Goal: Information Seeking & Learning: Learn about a topic

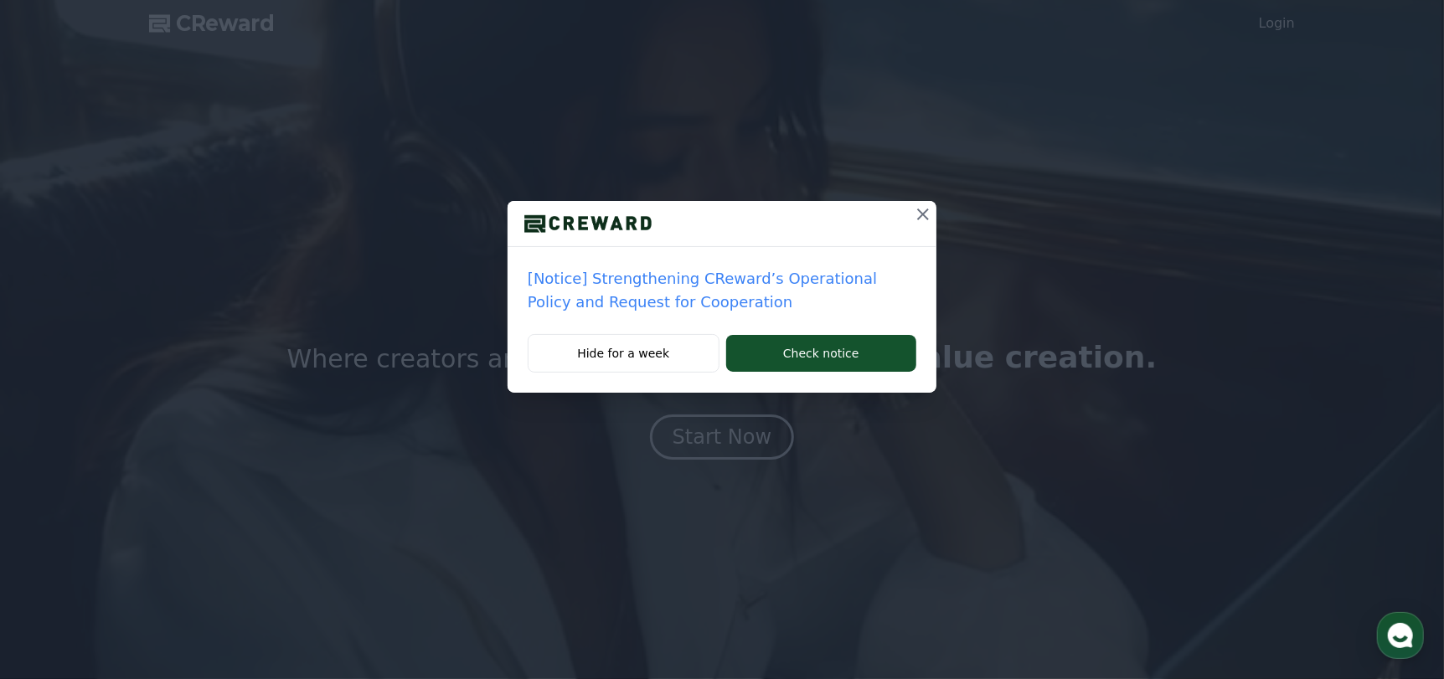
click at [919, 214] on icon at bounding box center [923, 214] width 20 height 20
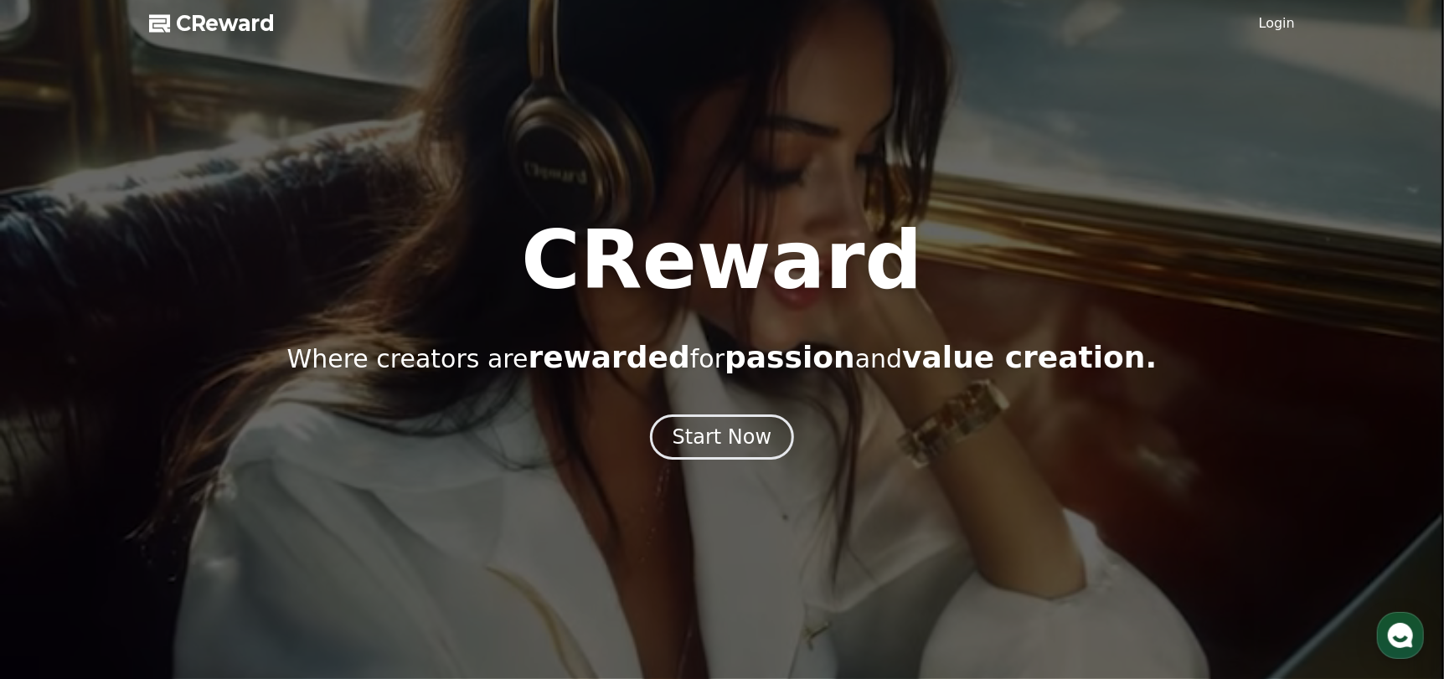
click at [1288, 26] on link "Login" at bounding box center [1276, 23] width 36 height 20
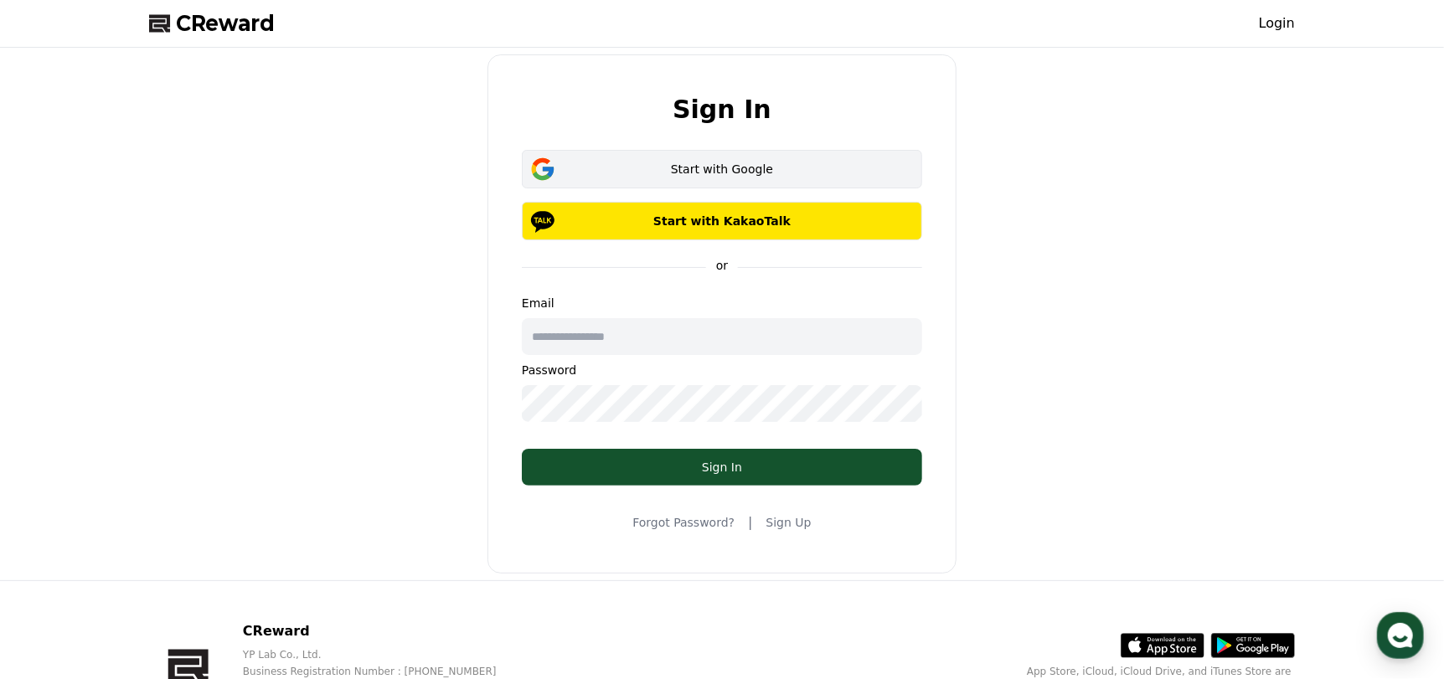
click at [583, 152] on button "Start with Google" at bounding box center [722, 169] width 400 height 39
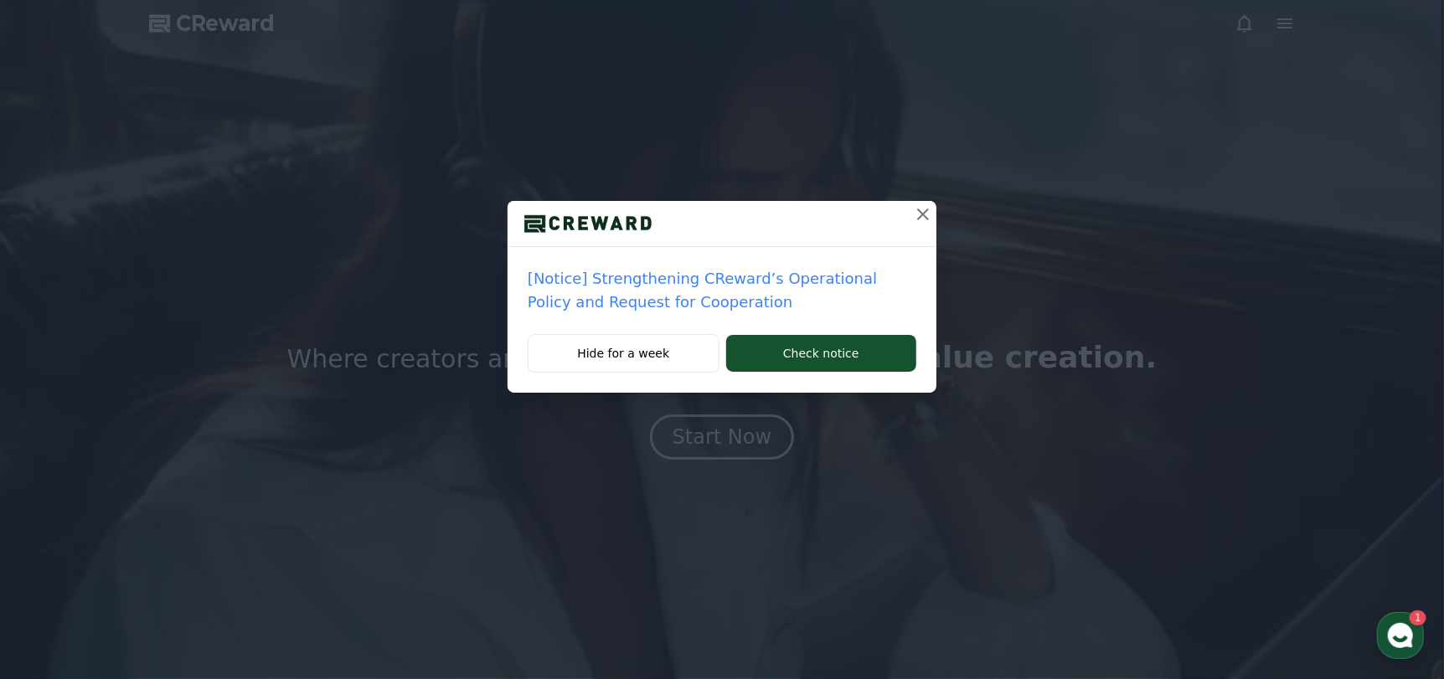
click at [924, 227] on button at bounding box center [922, 214] width 27 height 27
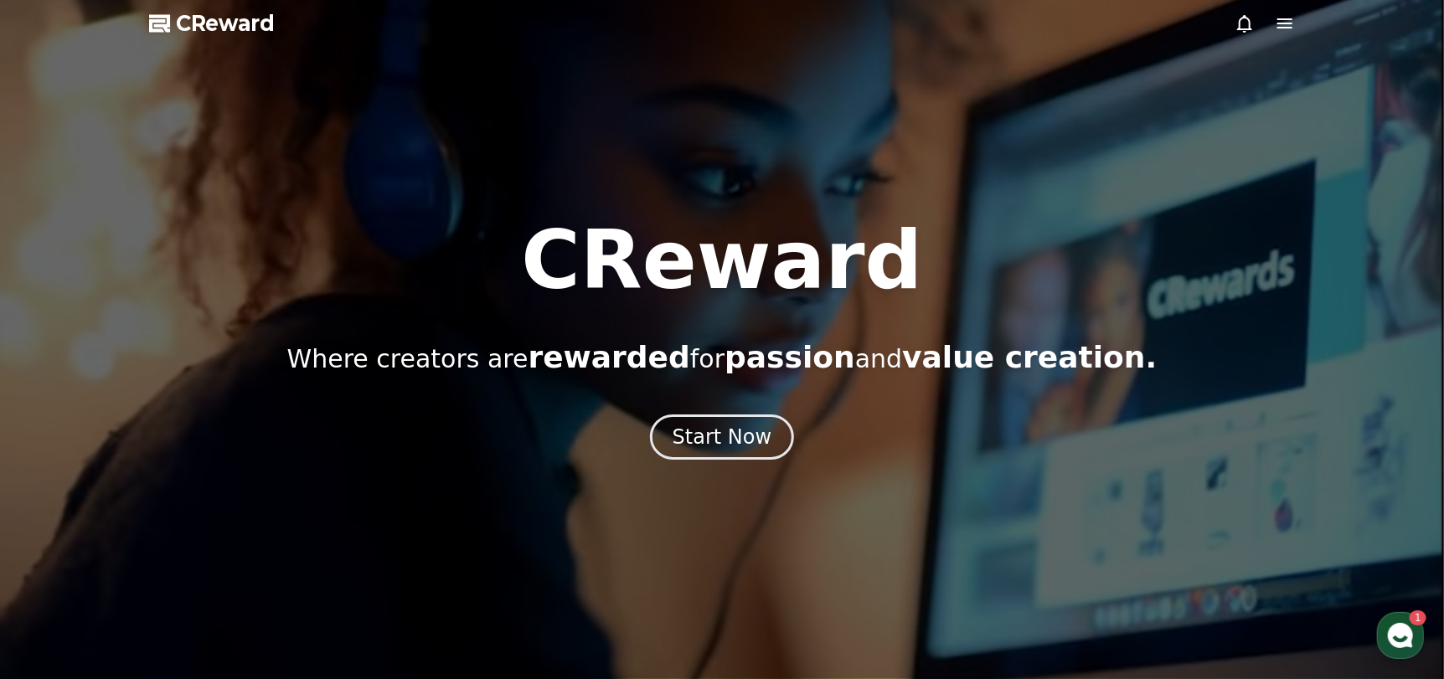
click at [1270, 34] on div at bounding box center [722, 339] width 1444 height 679
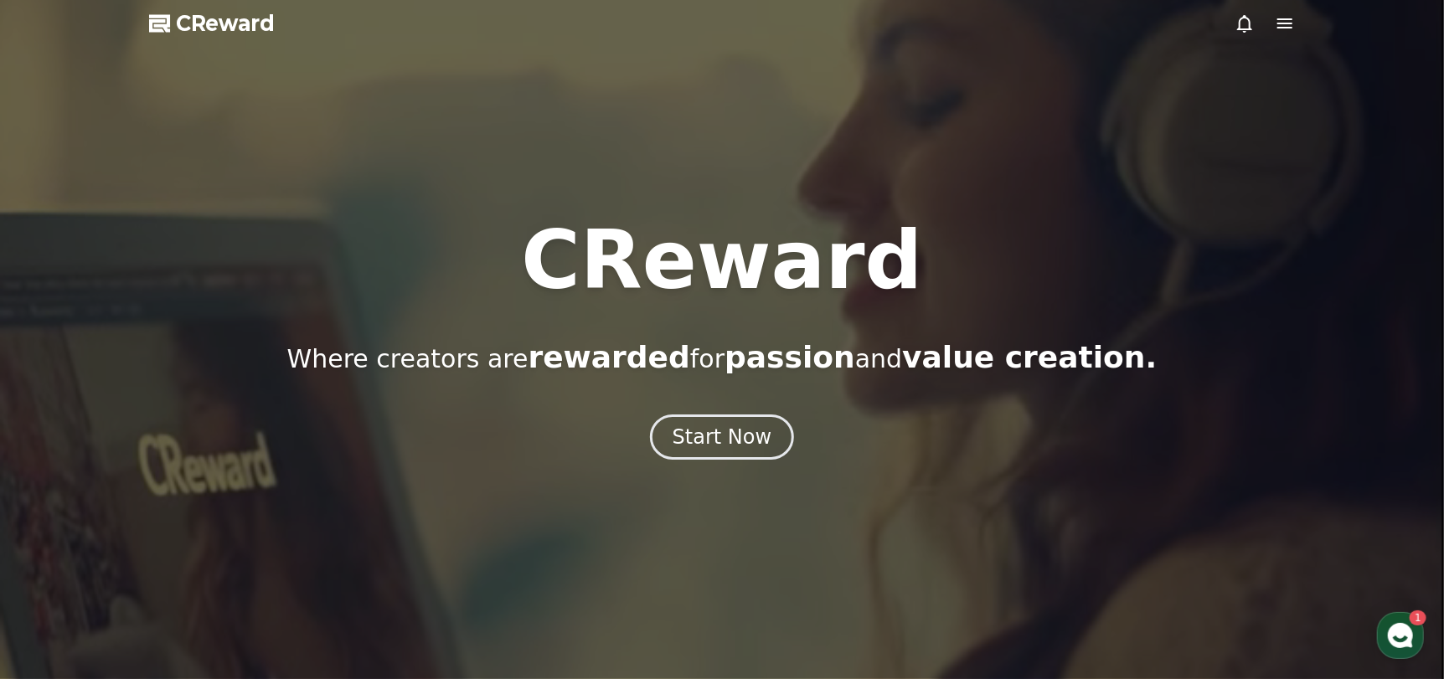
click at [1287, 22] on icon at bounding box center [1284, 23] width 20 height 20
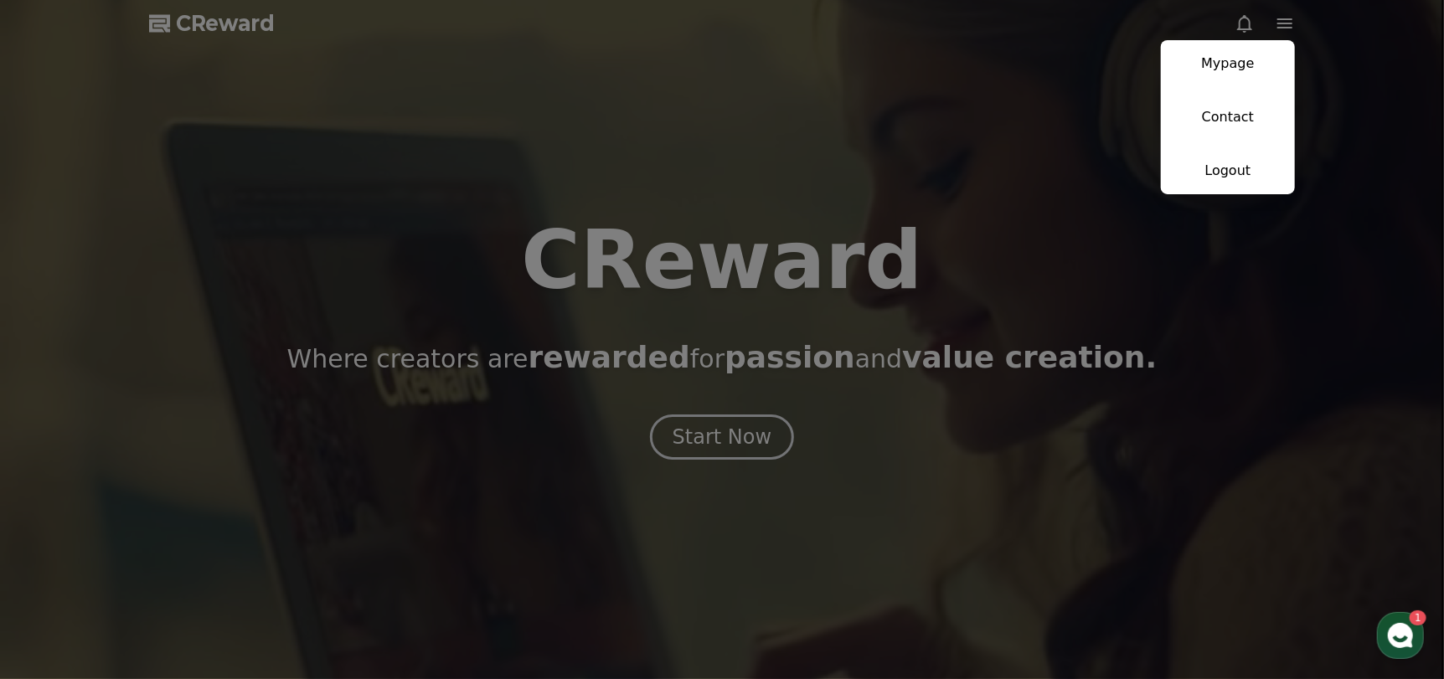
click at [1015, 131] on button "close" at bounding box center [722, 339] width 1444 height 679
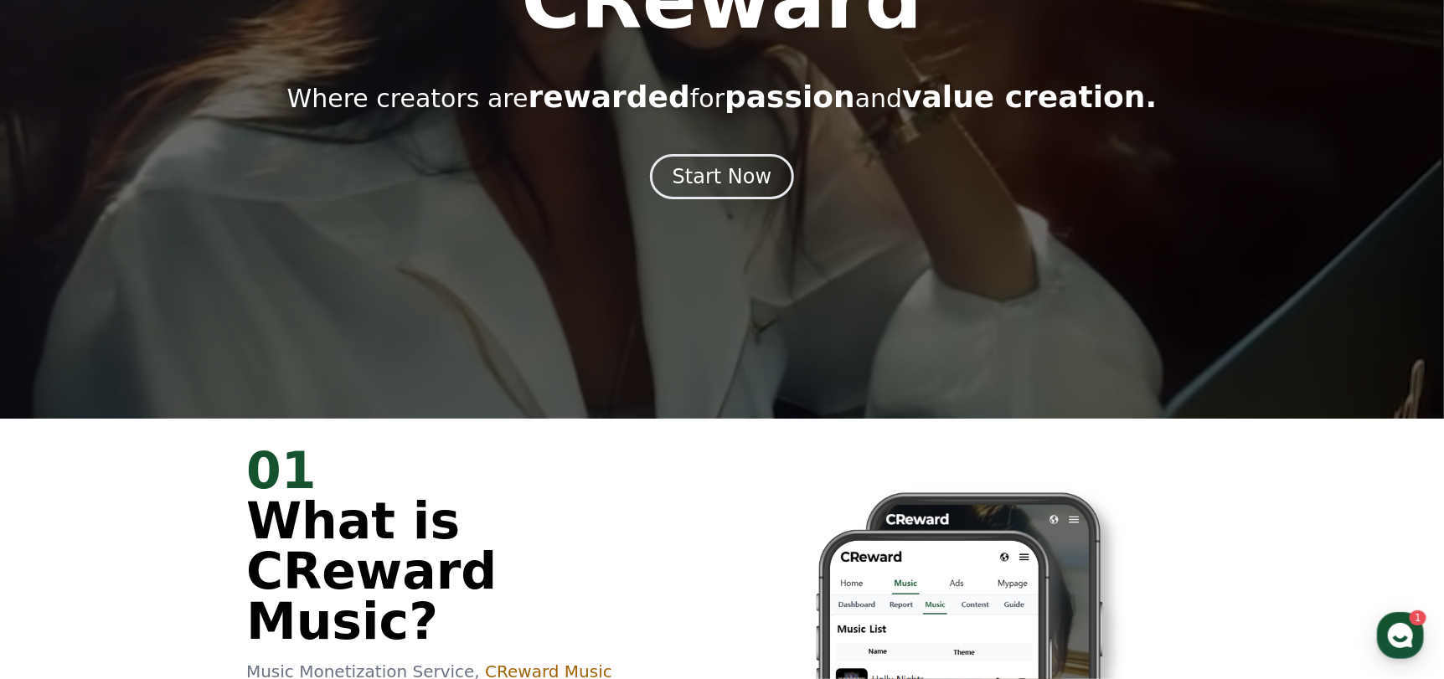
scroll to position [167, 0]
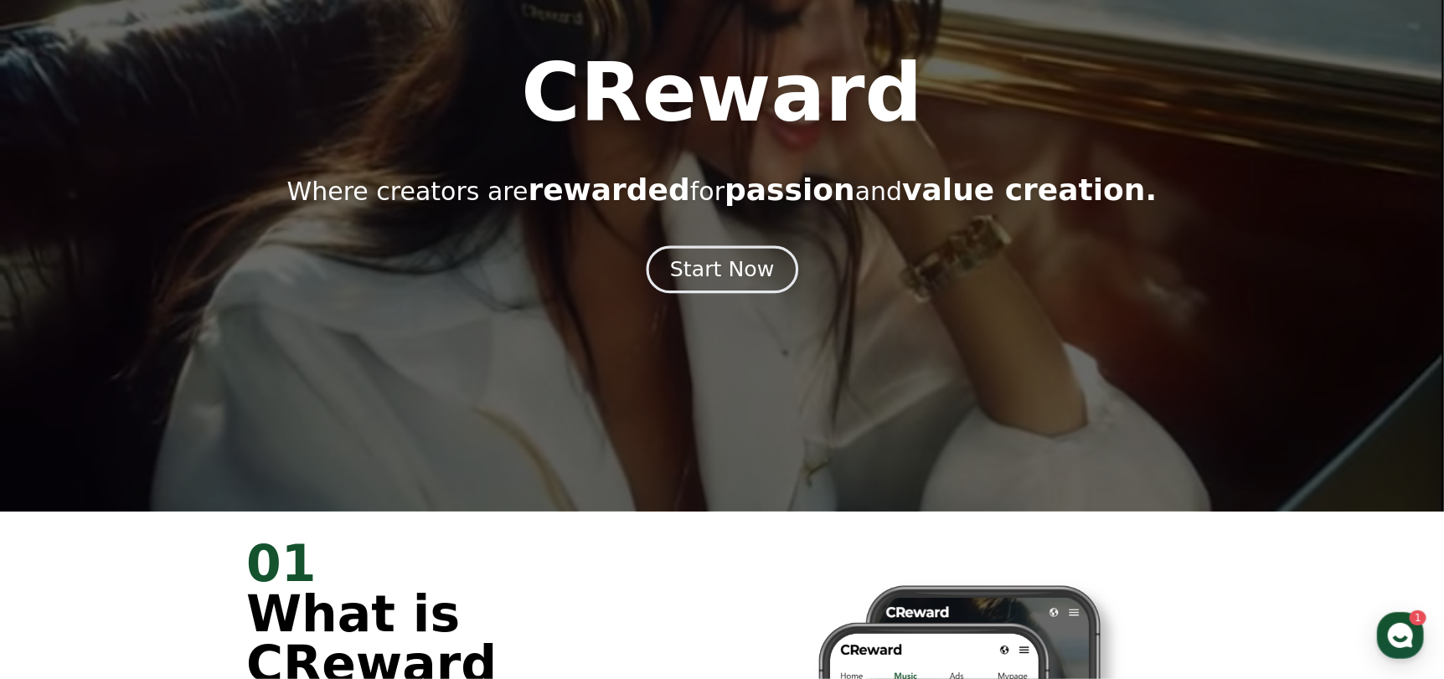
click at [736, 252] on button "Start Now" at bounding box center [722, 269] width 152 height 48
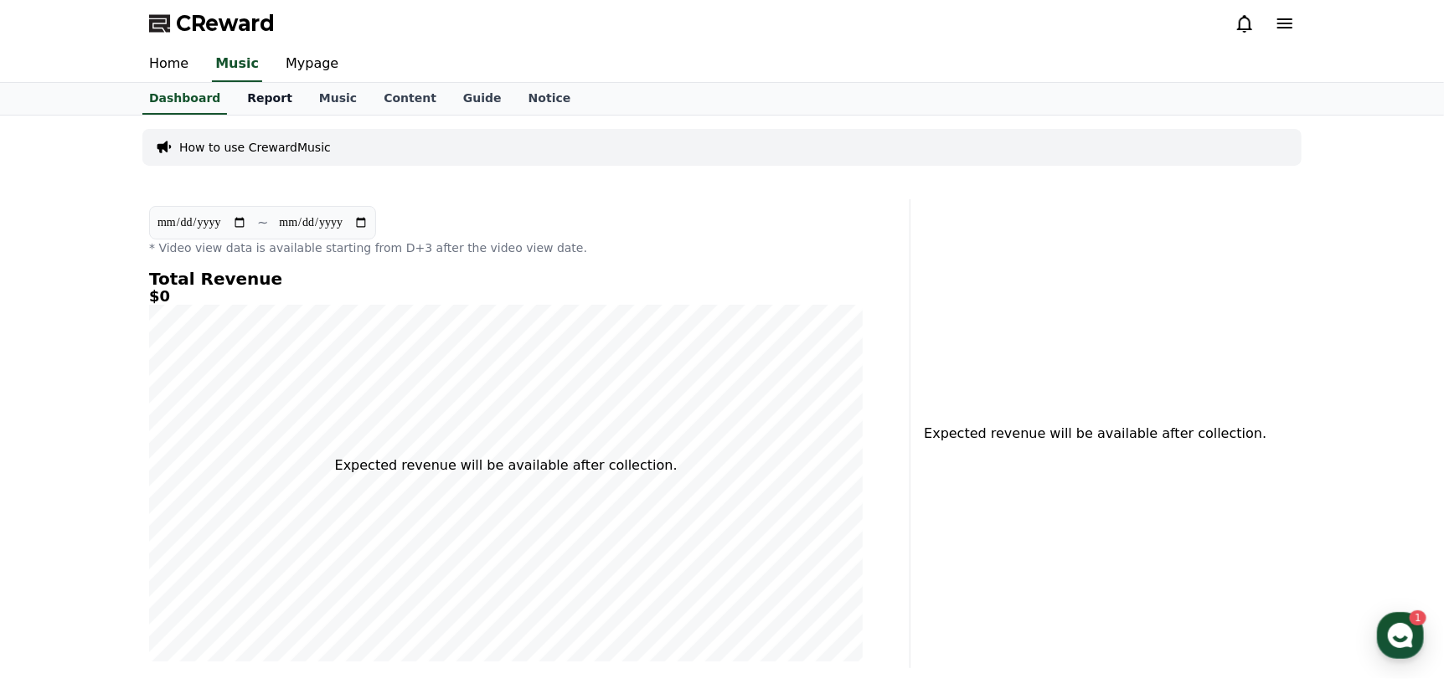
click at [274, 103] on link "Report" at bounding box center [270, 99] width 72 height 32
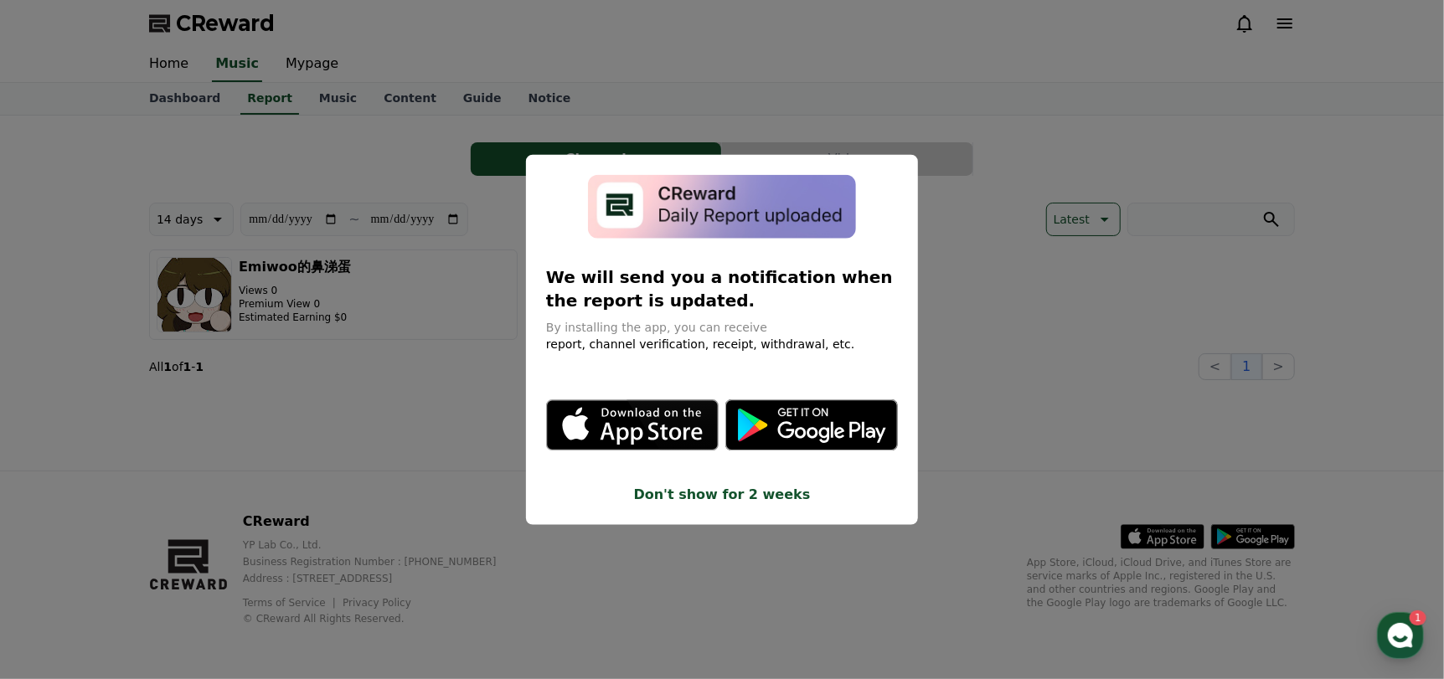
click at [373, 368] on button "close modal" at bounding box center [722, 339] width 1444 height 679
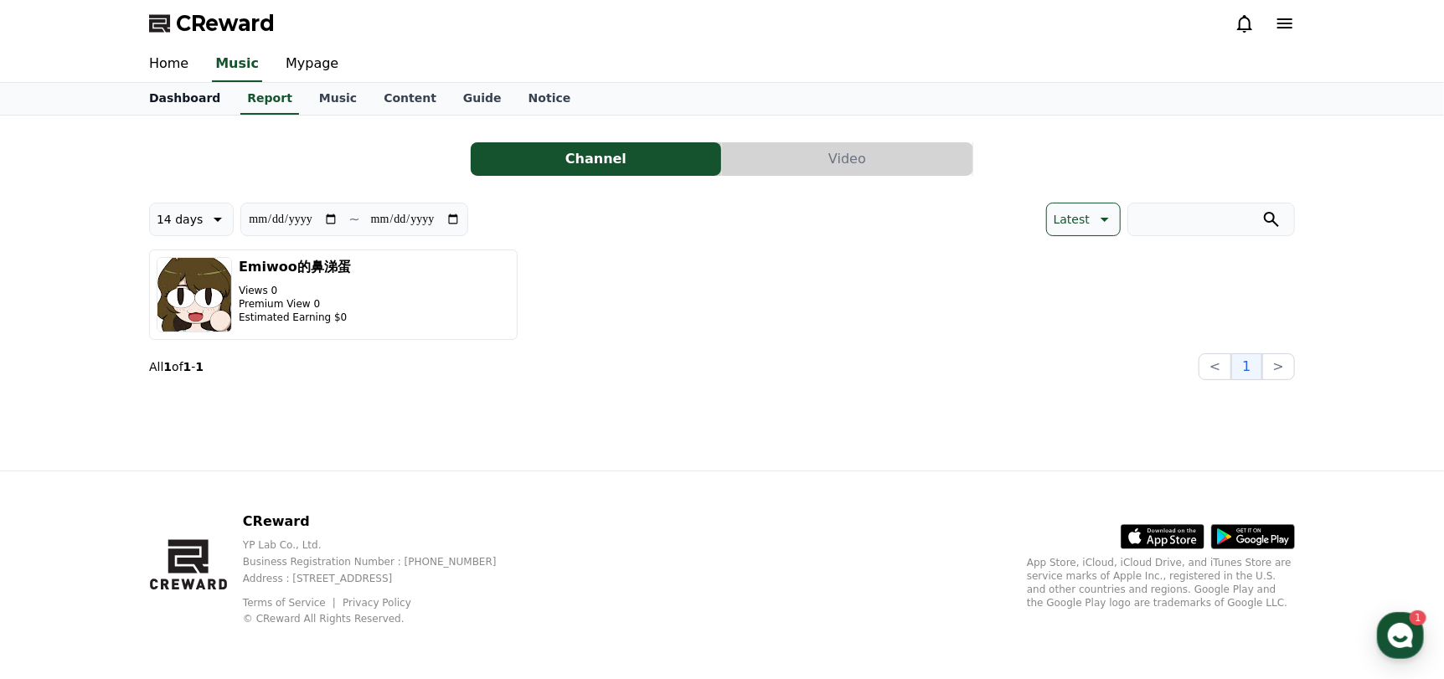
click at [164, 106] on link "Dashboard" at bounding box center [185, 99] width 98 height 32
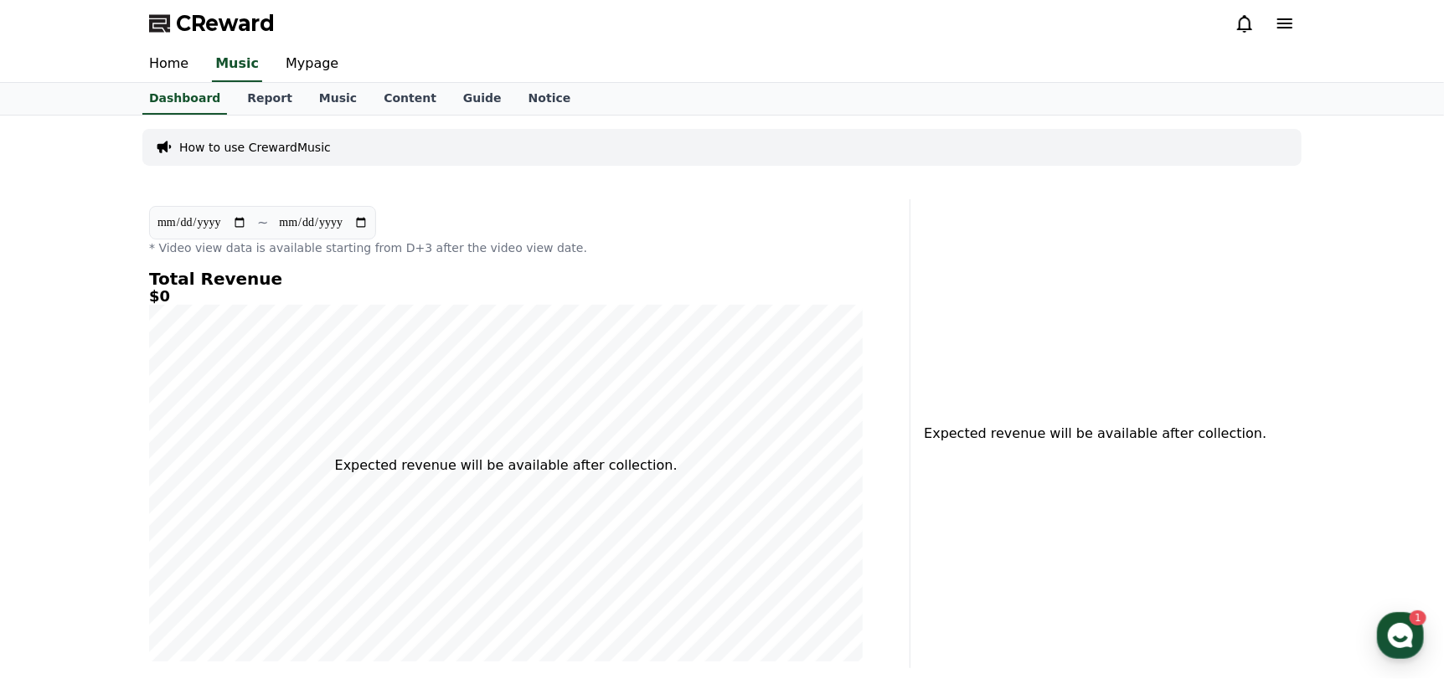
click at [232, 306] on div "**********" at bounding box center [722, 453] width 1444 height 675
click at [155, 63] on link "Home" at bounding box center [169, 64] width 66 height 35
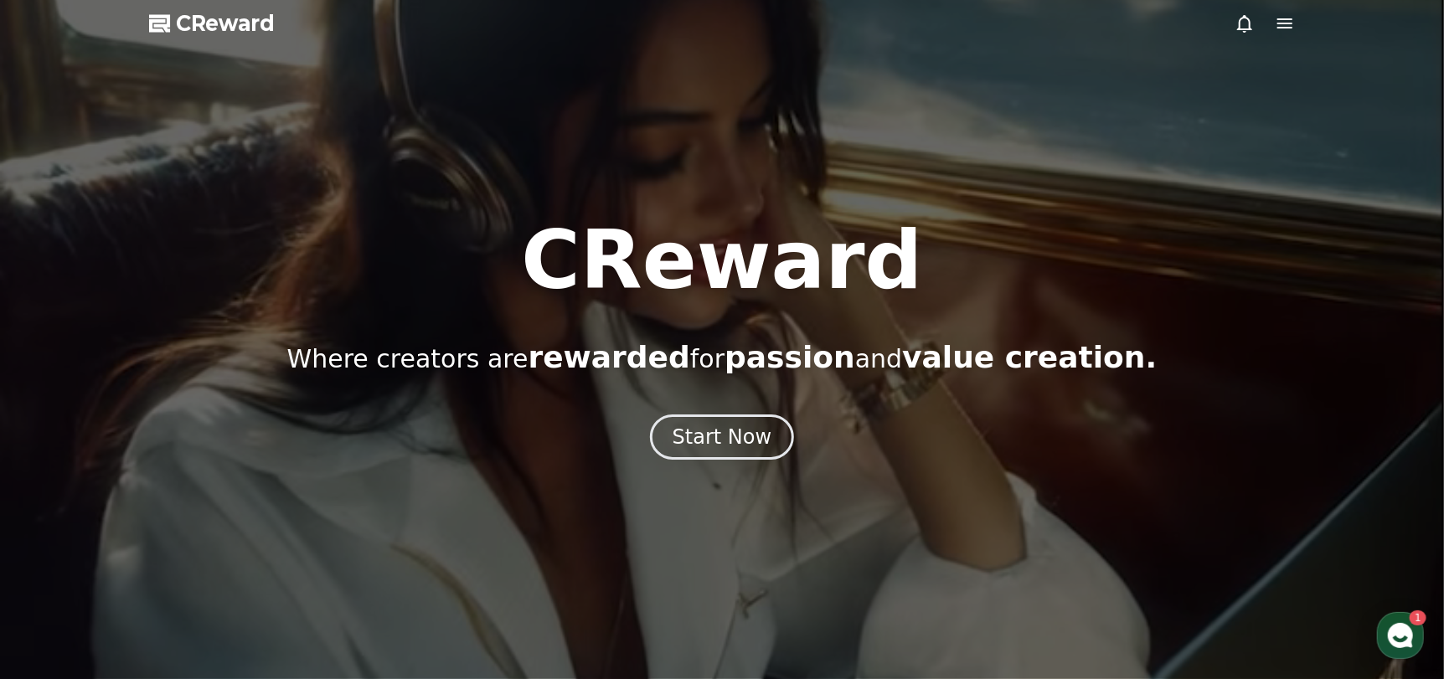
click at [720, 411] on div "CReward Where creators are rewarded for passion and value creation. Start Now" at bounding box center [722, 339] width 1444 height 239
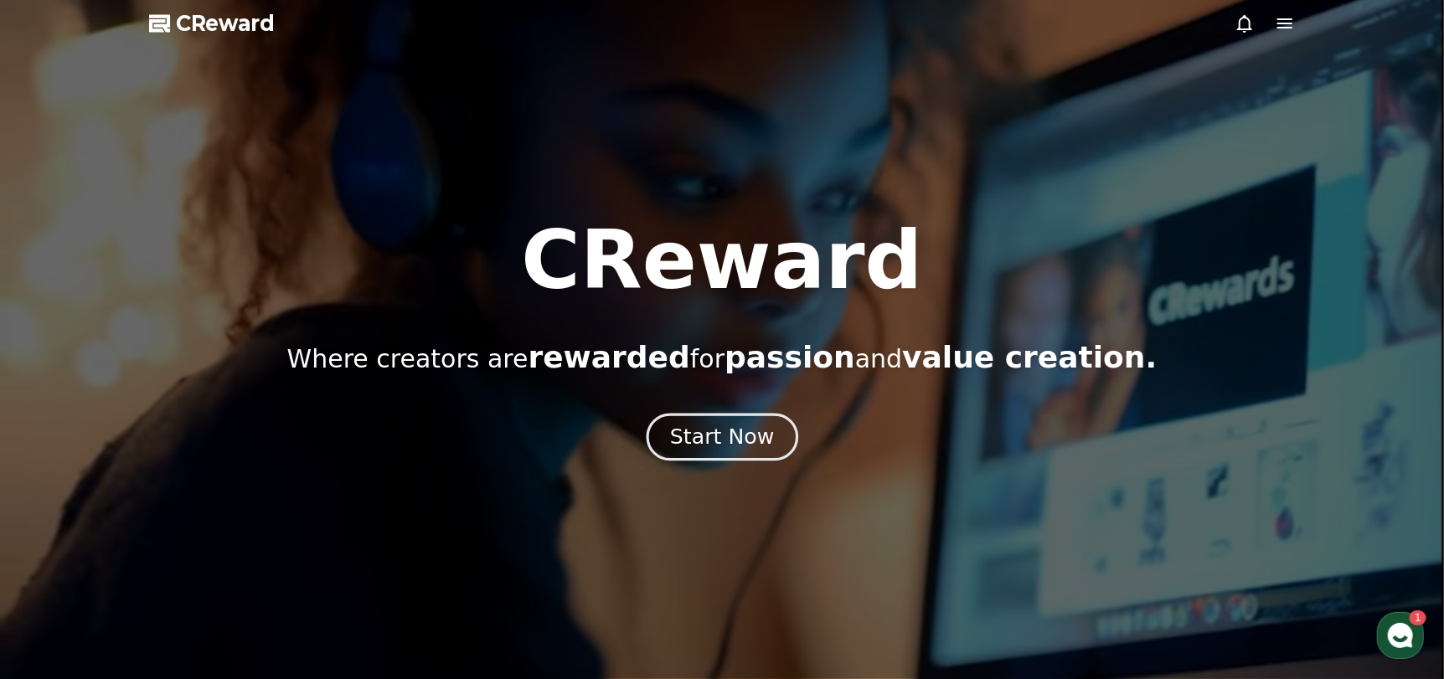
click at [723, 419] on button "Start Now" at bounding box center [722, 437] width 152 height 48
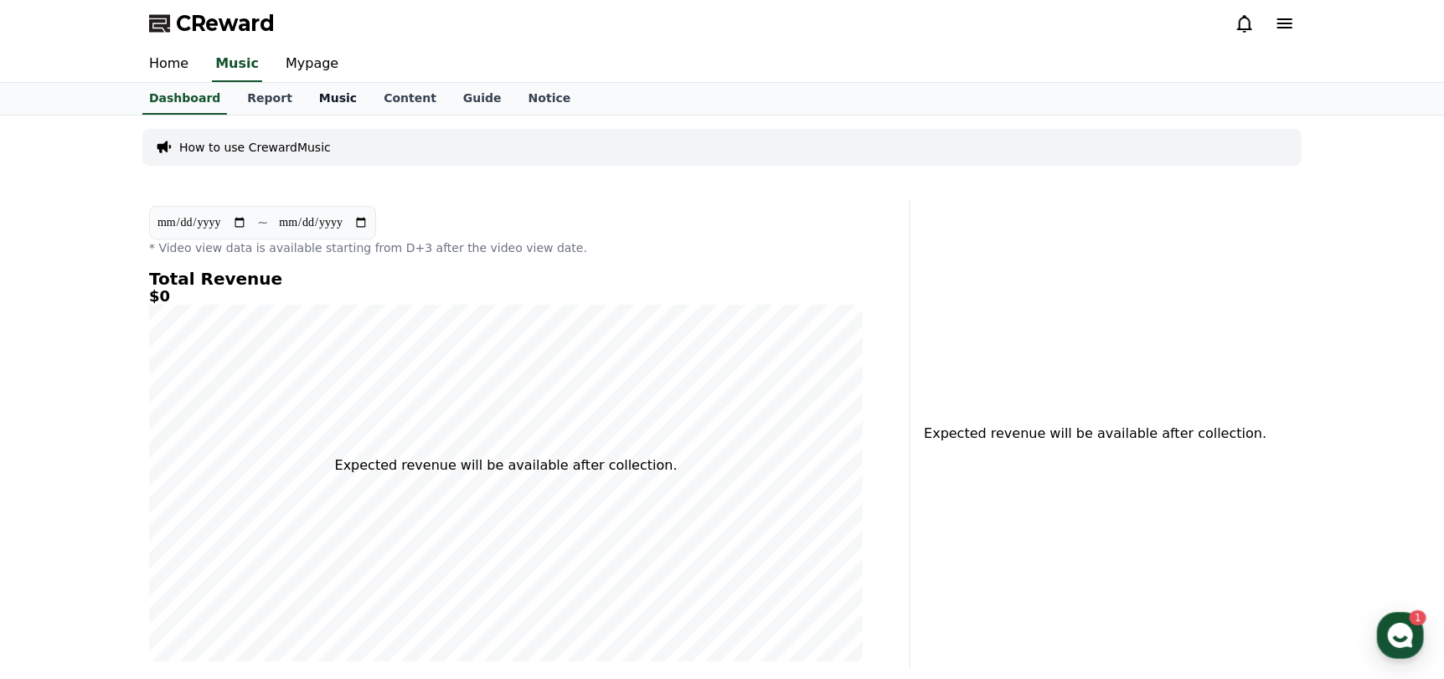
click at [347, 91] on link "Music" at bounding box center [338, 99] width 64 height 32
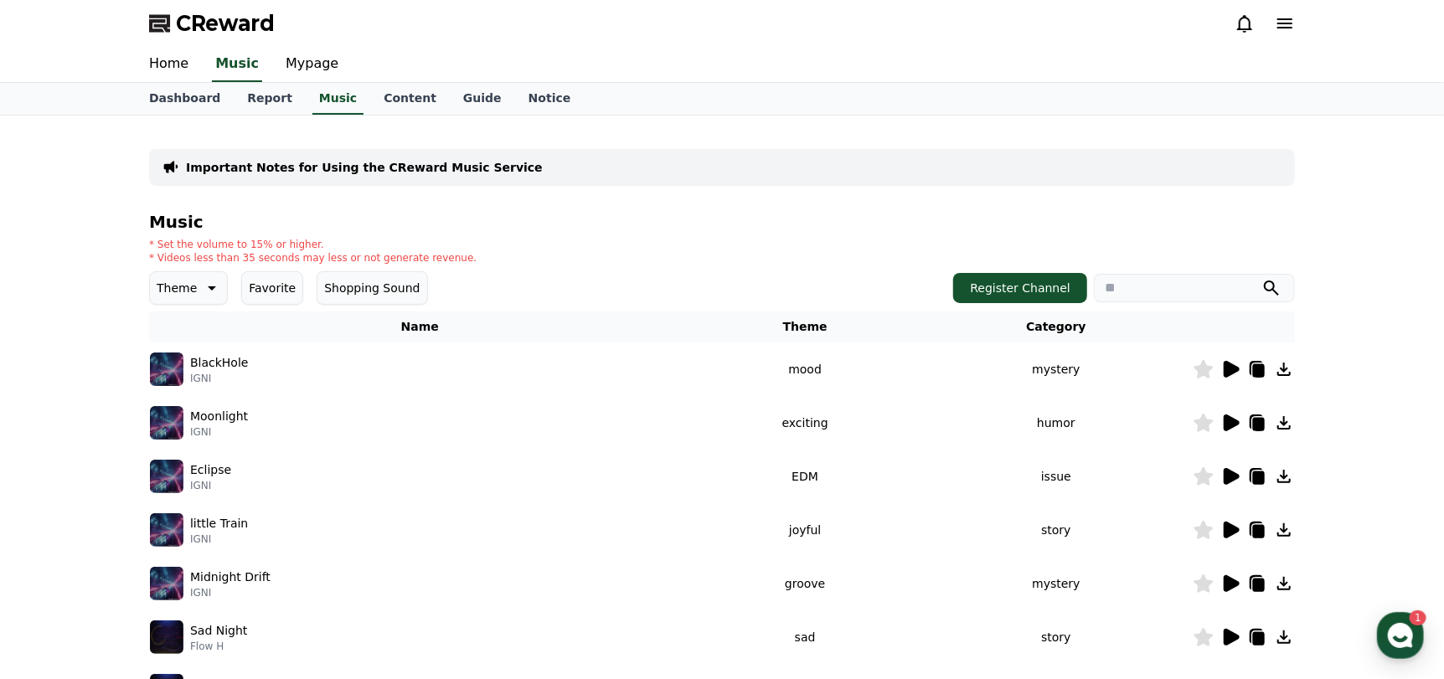
drag, startPoint x: 162, startPoint y: 240, endPoint x: 464, endPoint y: 252, distance: 301.7
click at [464, 252] on div "* Set the volume to 15% or higher. * Videos less than 35 seconds may less or no…" at bounding box center [721, 251] width 1145 height 27
click at [533, 252] on div "* Set the volume to 15% or higher. * Videos less than 35 seconds may less or no…" at bounding box center [721, 251] width 1145 height 27
drag, startPoint x: 332, startPoint y: 259, endPoint x: 449, endPoint y: 255, distance: 116.4
click at [449, 255] on div "* Set the volume to 15% or higher. * Videos less than 35 seconds may less or no…" at bounding box center [721, 251] width 1145 height 27
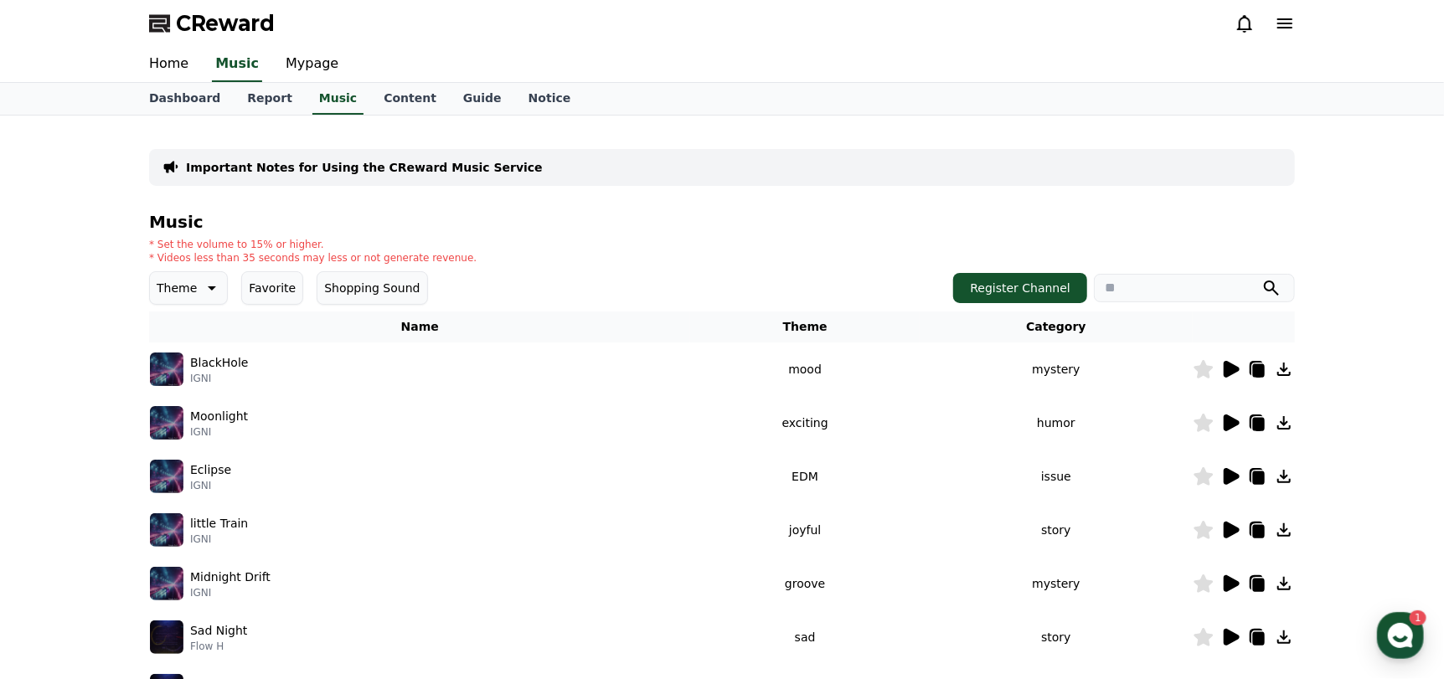
click at [466, 251] on div "* Set the volume to 15% or higher. * Videos less than 35 seconds may less or no…" at bounding box center [721, 251] width 1145 height 27
click at [277, 112] on link "Report" at bounding box center [270, 99] width 72 height 32
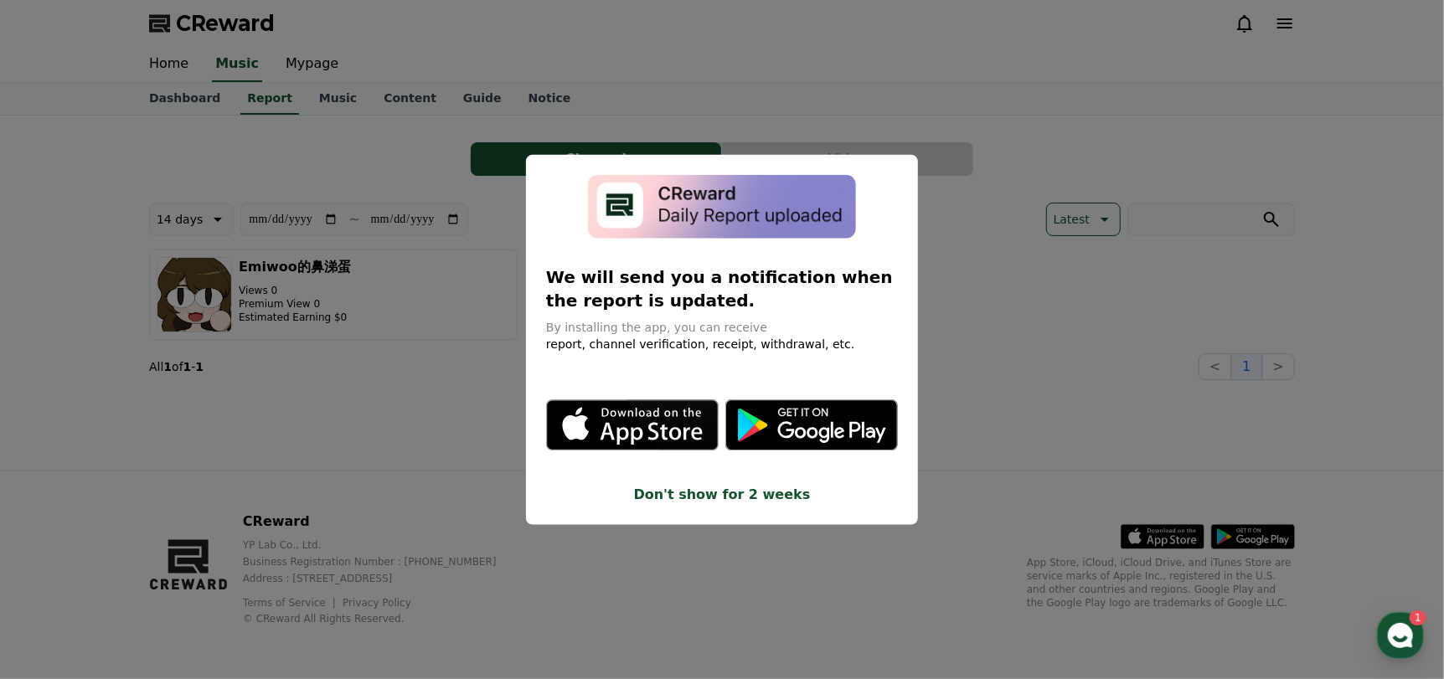
click at [483, 317] on button "close modal" at bounding box center [722, 339] width 1444 height 679
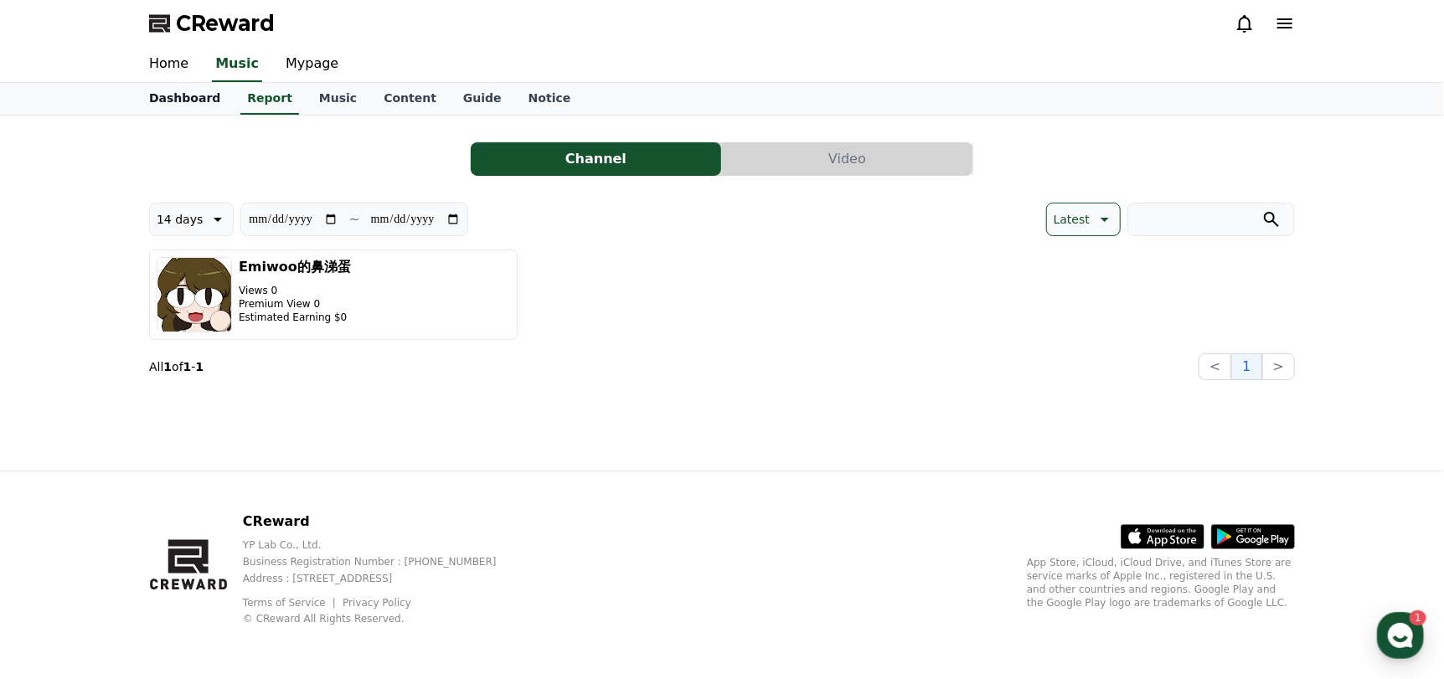
click at [178, 86] on link "Dashboard" at bounding box center [185, 99] width 98 height 32
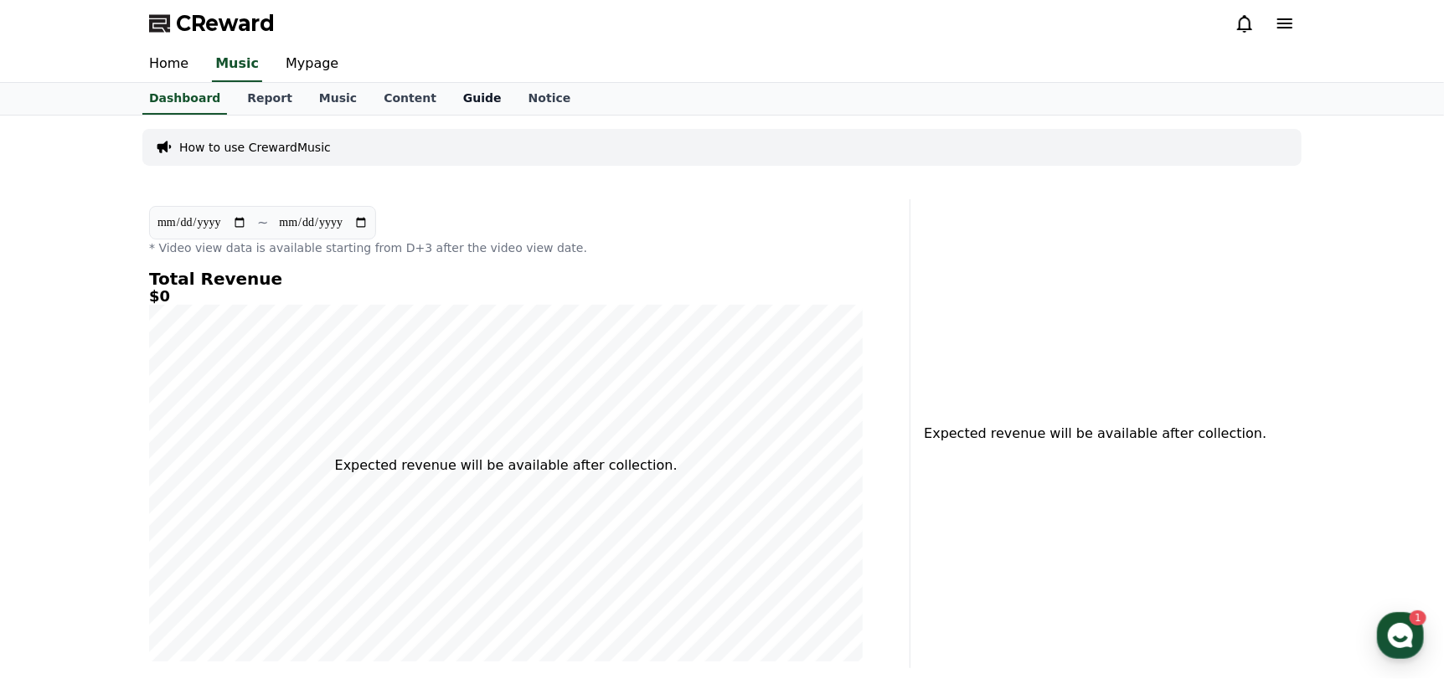
click at [450, 100] on link "Guide" at bounding box center [482, 99] width 65 height 32
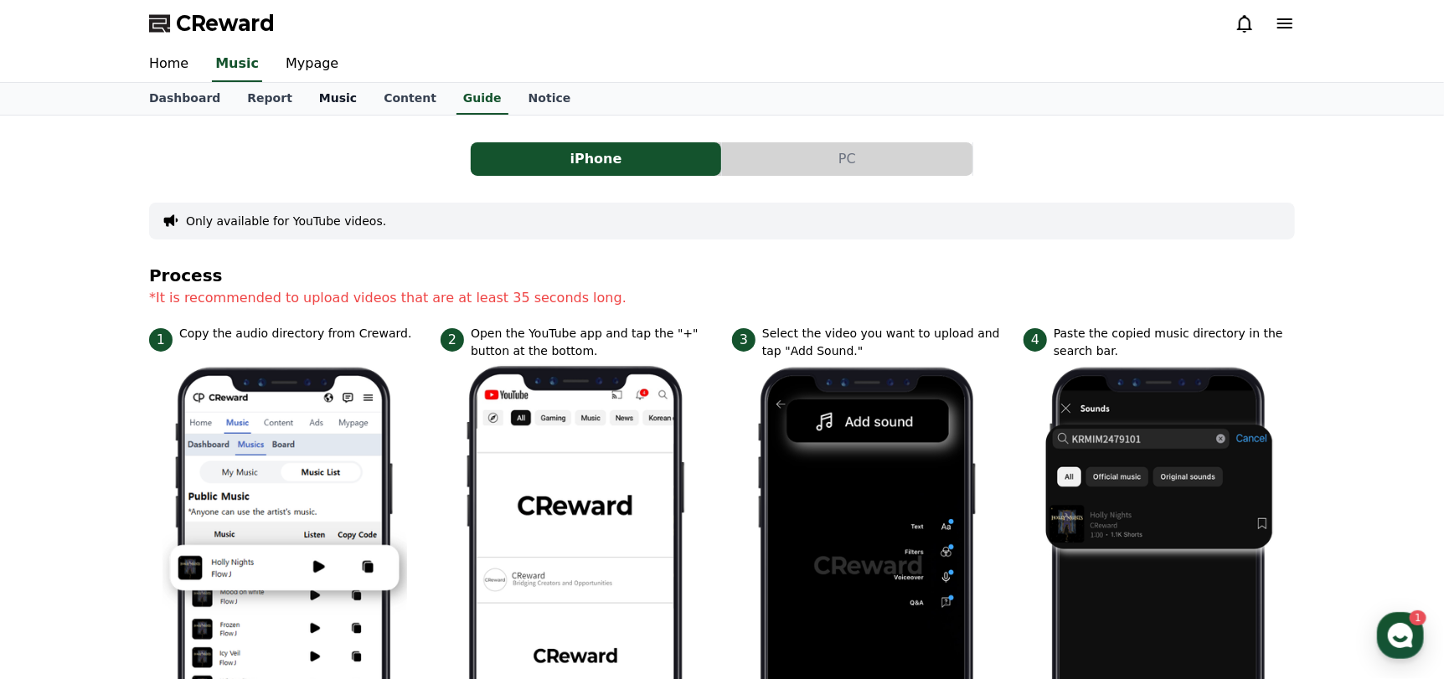
click at [314, 103] on link "Music" at bounding box center [338, 99] width 64 height 32
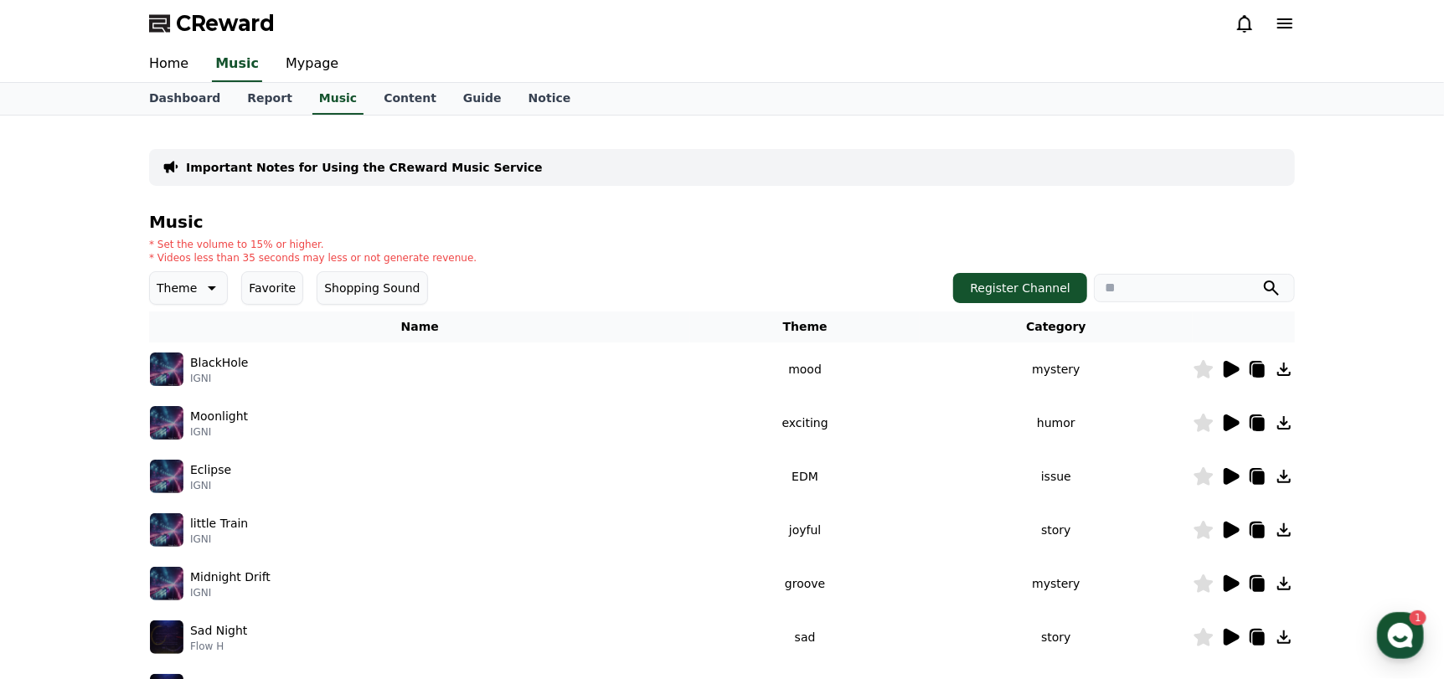
click at [389, 292] on button "Shopping Sound" at bounding box center [372, 287] width 111 height 33
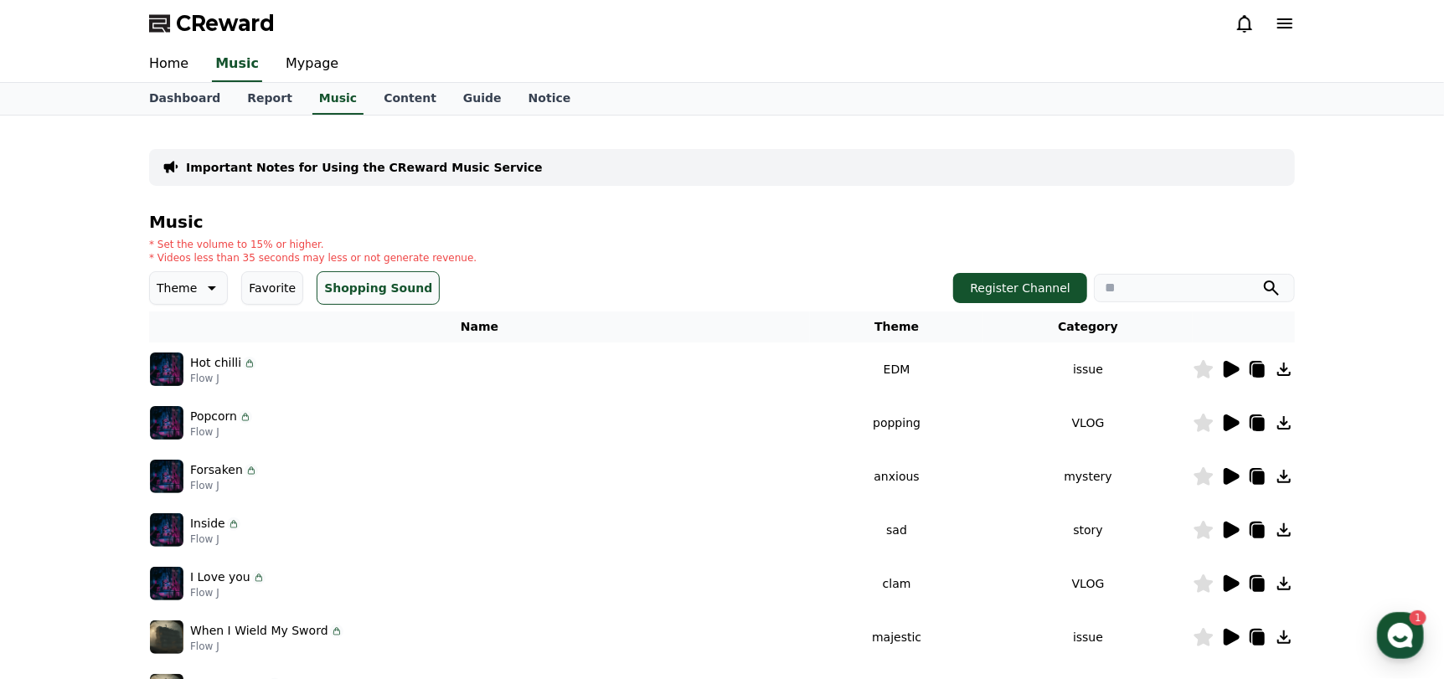
click at [244, 363] on icon at bounding box center [249, 363] width 13 height 13
click at [246, 366] on icon at bounding box center [249, 364] width 6 height 5
click at [281, 296] on button "Favorite" at bounding box center [272, 287] width 62 height 33
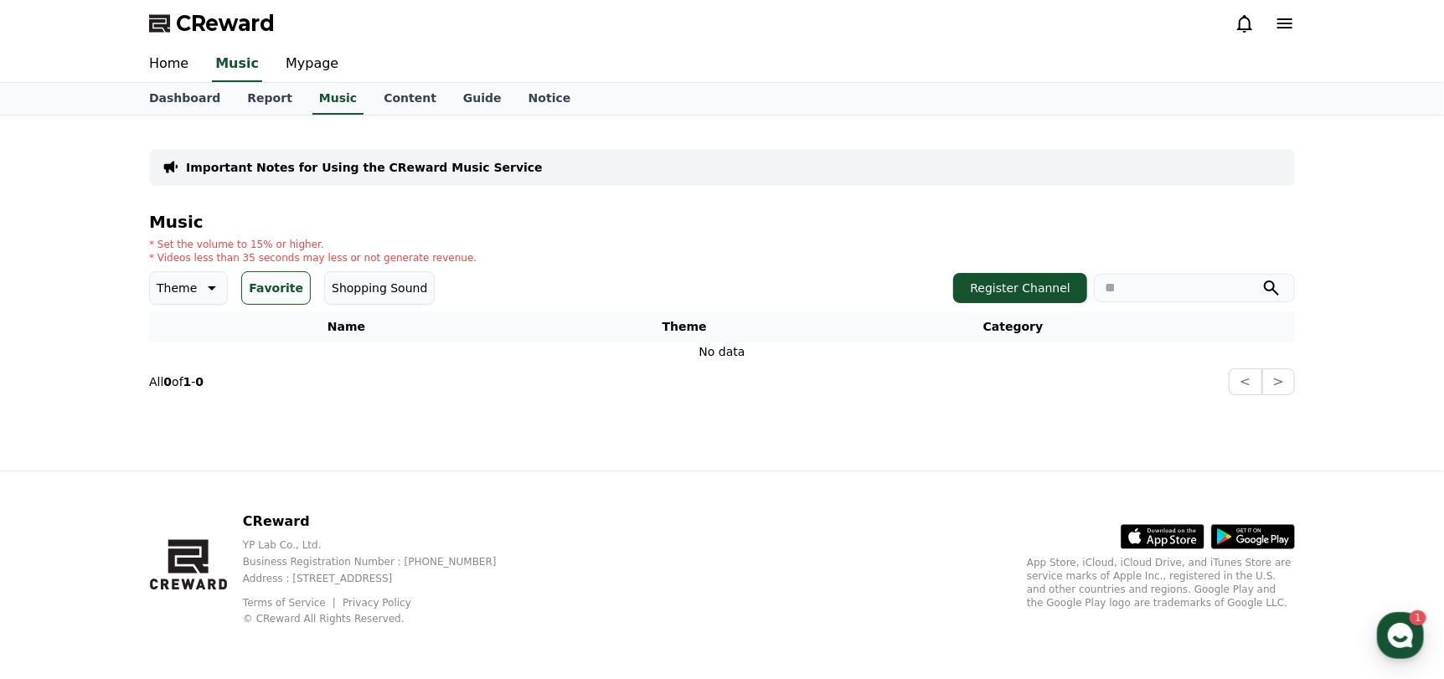
click at [341, 291] on button "Shopping Sound" at bounding box center [379, 287] width 111 height 33
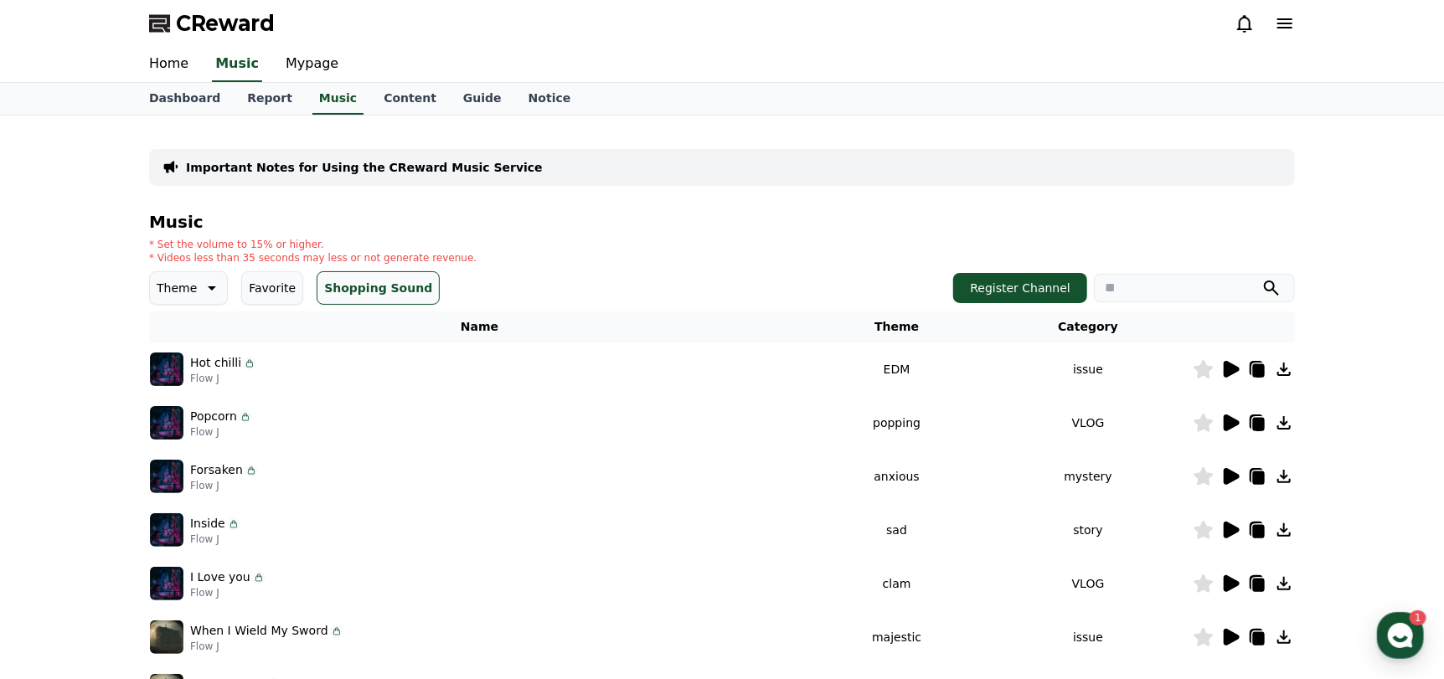
click at [208, 281] on icon at bounding box center [210, 288] width 20 height 20
click at [167, 330] on button "All" at bounding box center [166, 332] width 28 height 37
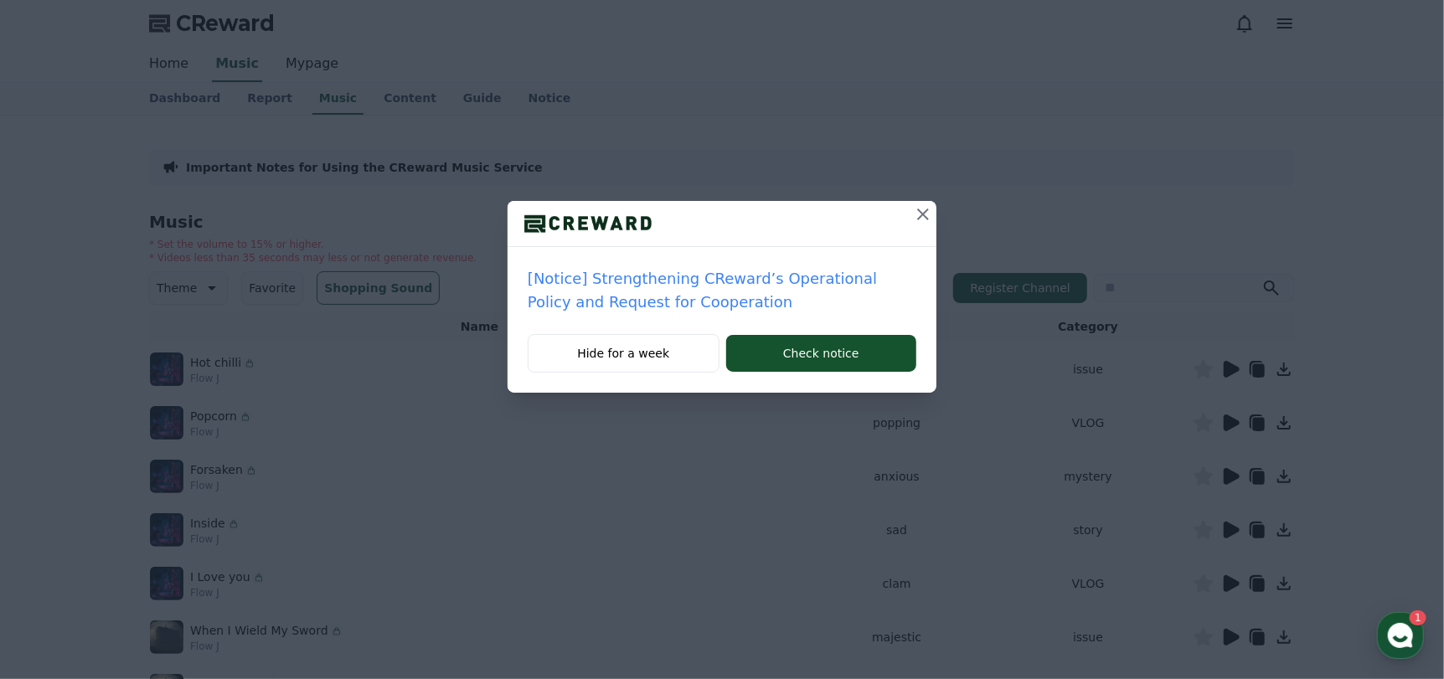
click at [929, 216] on icon at bounding box center [923, 214] width 20 height 20
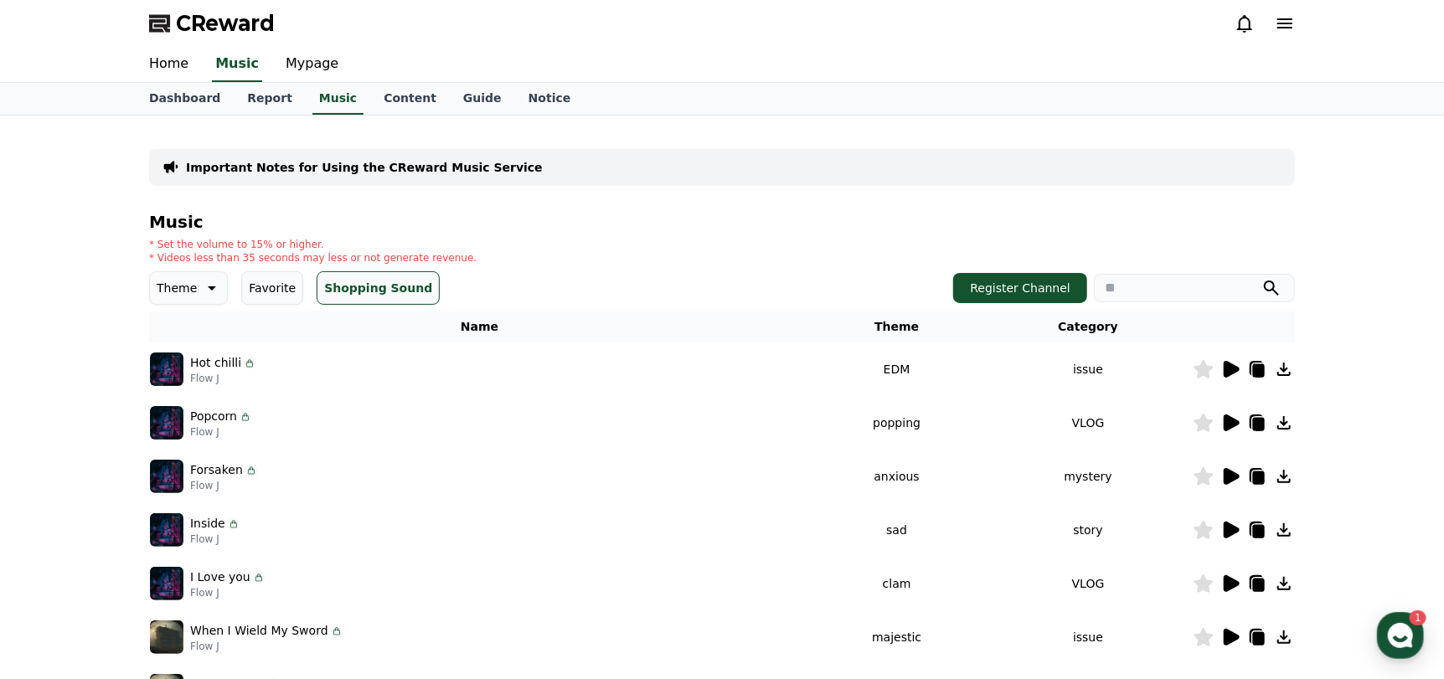
click at [246, 366] on icon at bounding box center [249, 364] width 6 height 5
click at [251, 362] on icon at bounding box center [249, 363] width 13 height 13
click at [249, 364] on icon at bounding box center [249, 363] width 13 height 13
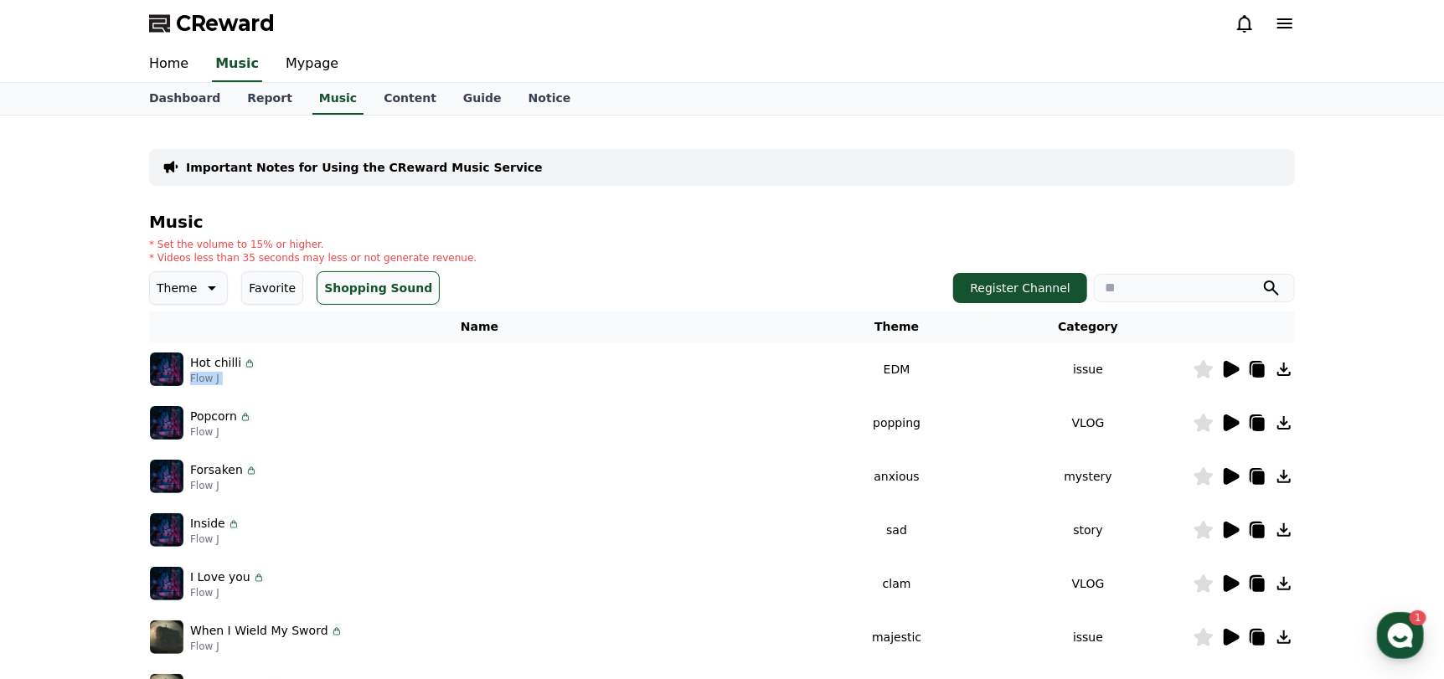
click at [1239, 373] on icon at bounding box center [1230, 369] width 20 height 20
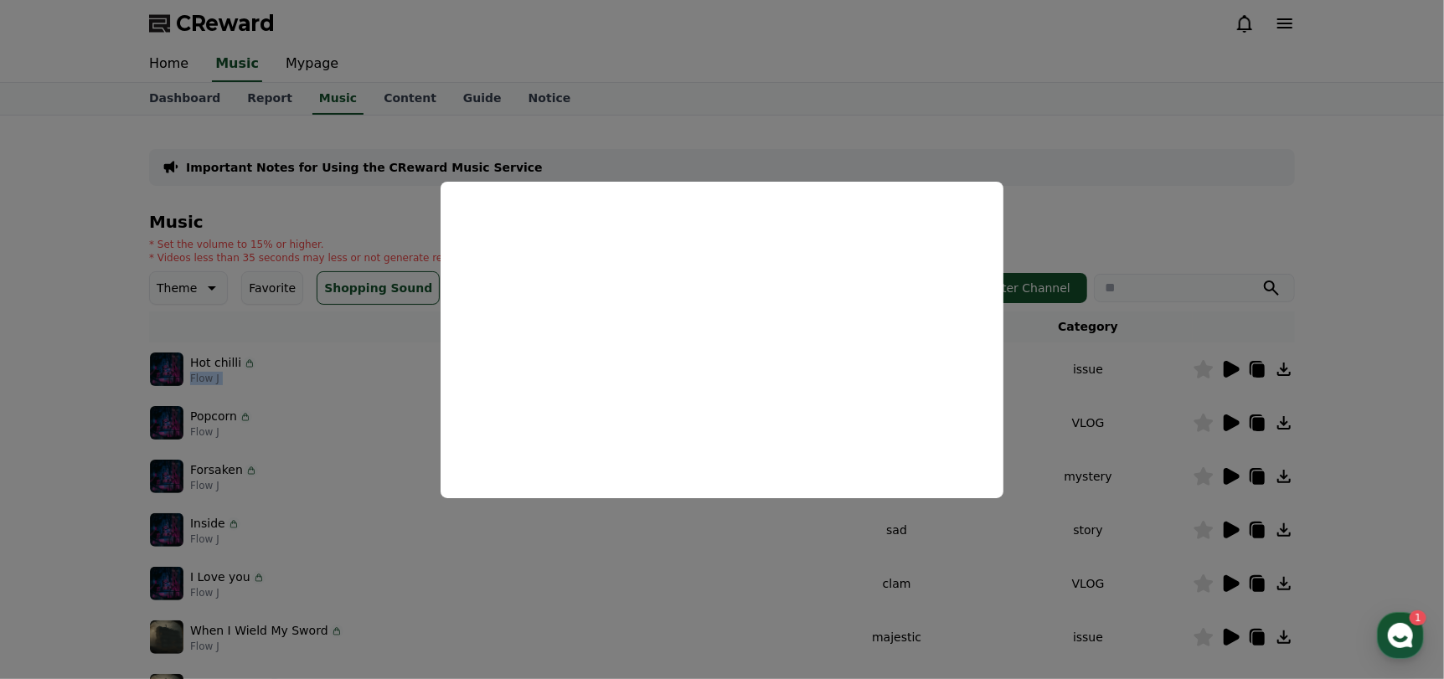
click at [1069, 191] on button "close modal" at bounding box center [722, 339] width 1444 height 679
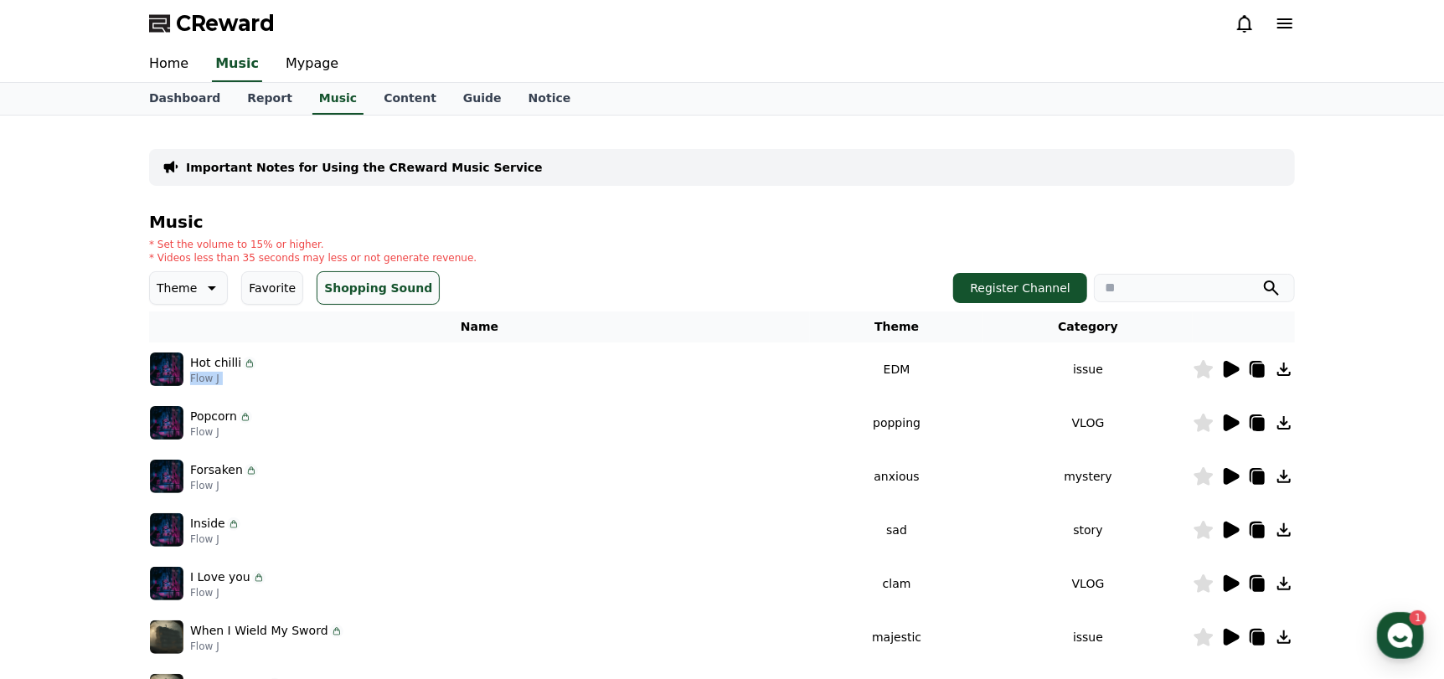
click at [466, 260] on div "* Set the volume to 15% or higher. * Videos less than 35 seconds may less or no…" at bounding box center [721, 251] width 1145 height 27
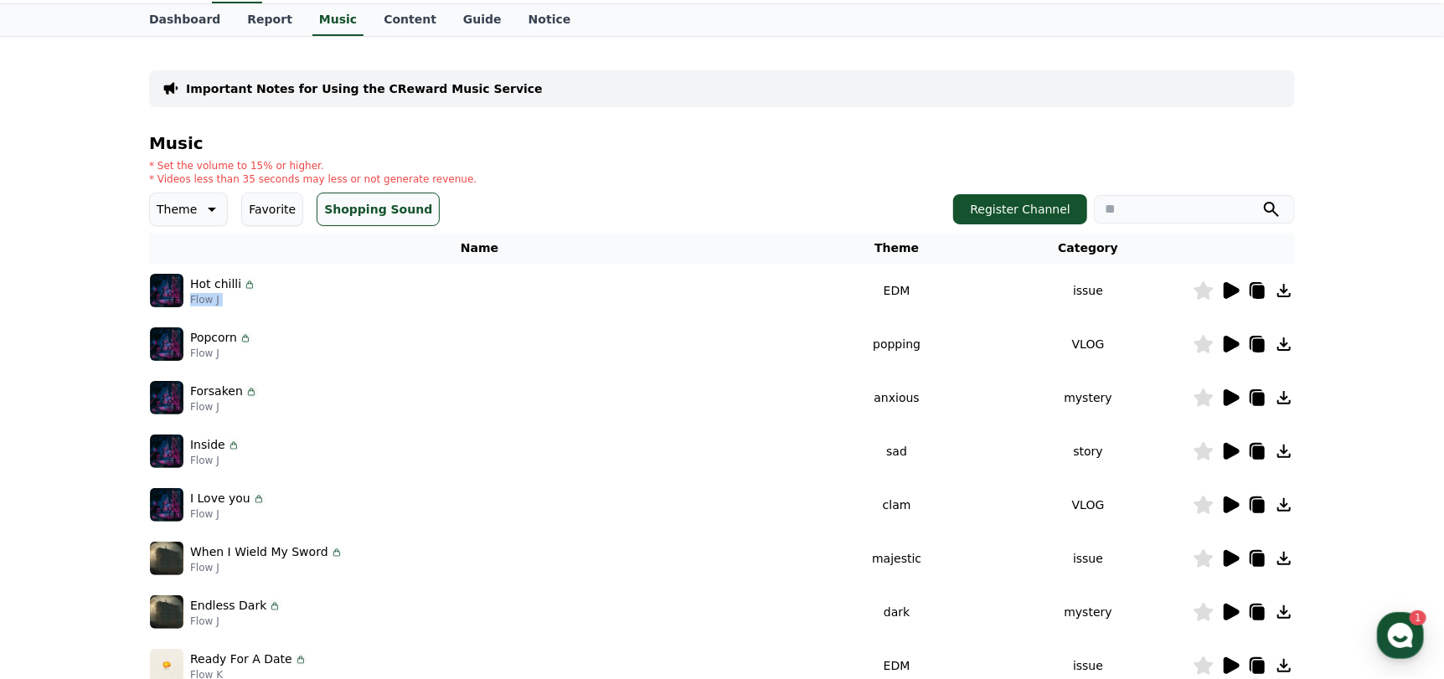
scroll to position [83, 0]
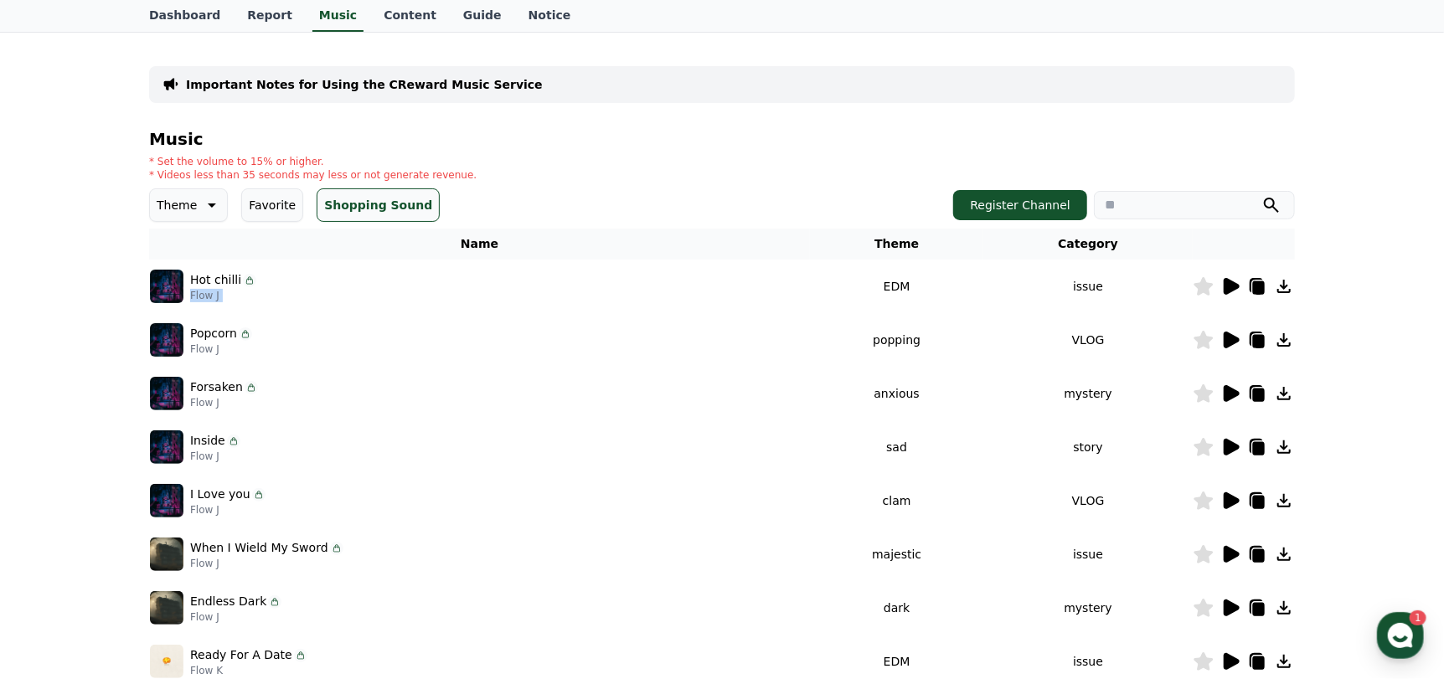
drag, startPoint x: 150, startPoint y: 162, endPoint x: 466, endPoint y: 180, distance: 317.0
click at [466, 180] on div "* Set the volume to 15% or higher. * Videos less than 35 seconds may less or no…" at bounding box center [721, 168] width 1145 height 27
click at [512, 196] on div "Theme Favorite Shopping Sound Register Channel" at bounding box center [721, 204] width 1145 height 33
click at [391, 123] on div "Important Notes for Using the CReward Music Service Music * Set the volume to 1…" at bounding box center [721, 437] width 1145 height 783
drag, startPoint x: 238, startPoint y: 160, endPoint x: 310, endPoint y: 156, distance: 72.1
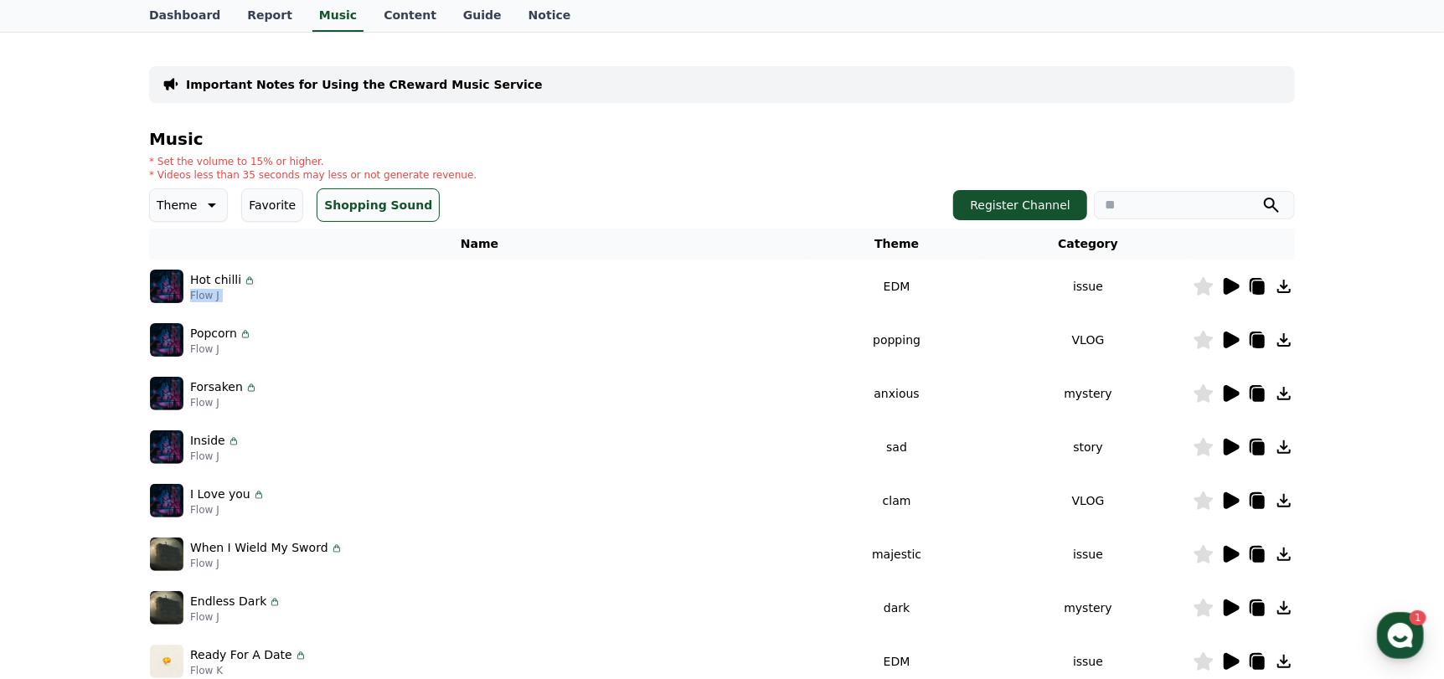
click at [310, 156] on p "* Set the volume to 15% or higher." at bounding box center [312, 161] width 327 height 13
click at [354, 160] on p "* Set the volume to 15% or higher." at bounding box center [312, 161] width 327 height 13
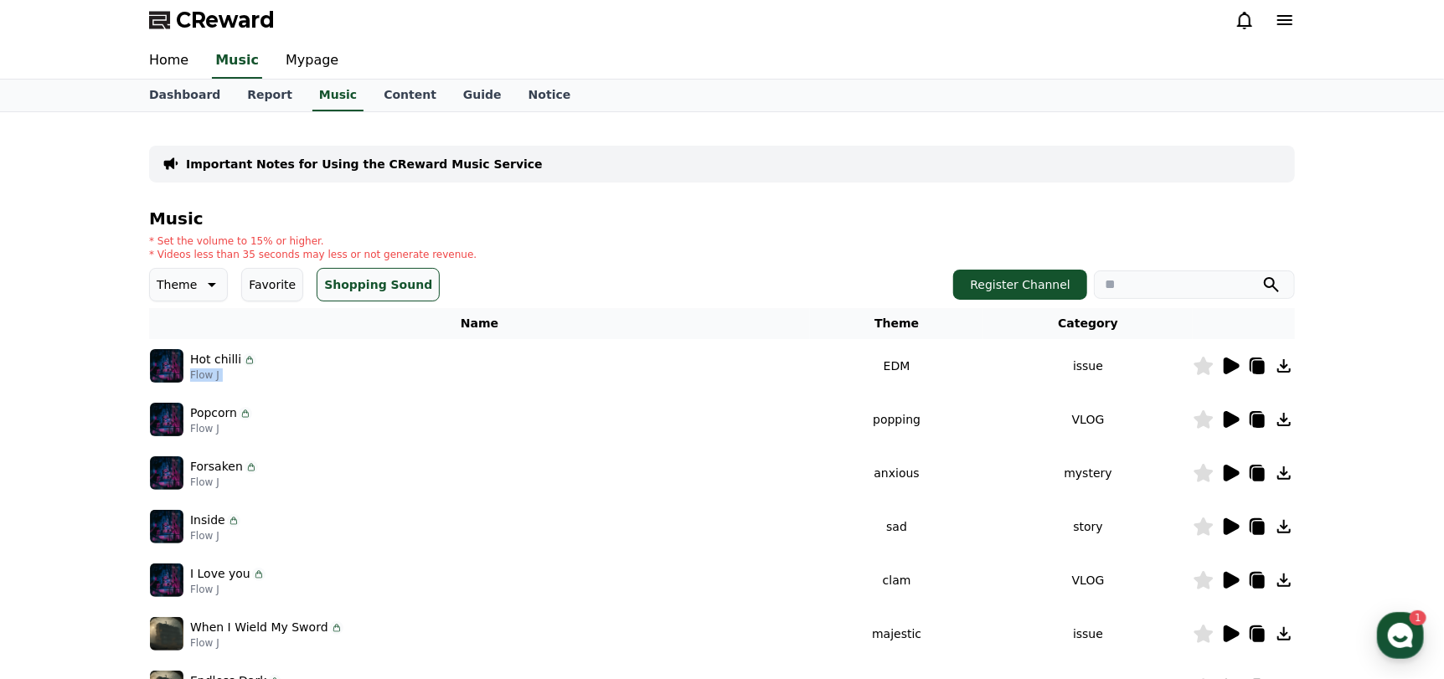
scroll to position [0, 0]
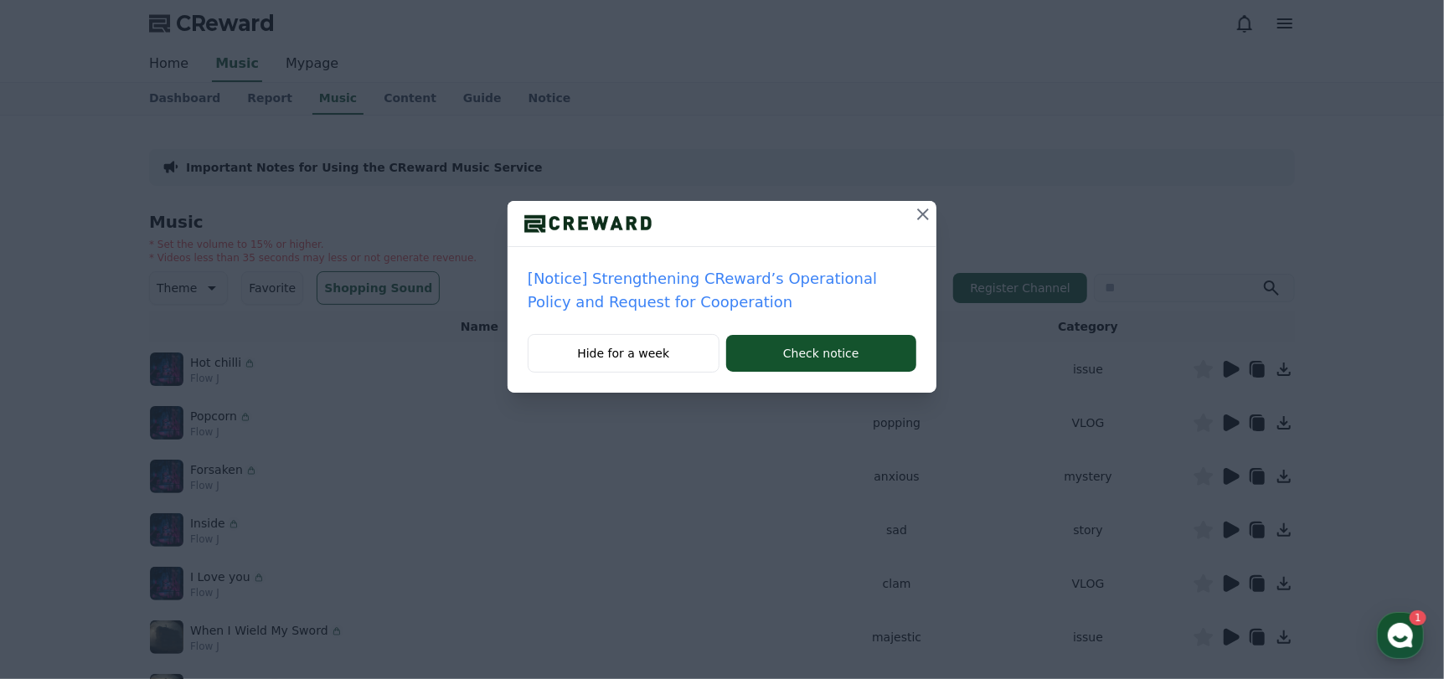
click at [505, 95] on div "[Notice] Strengthening CReward’s Operational Policy and Request for Cooperation…" at bounding box center [722, 209] width 1444 height 419
click at [921, 221] on icon at bounding box center [923, 214] width 20 height 20
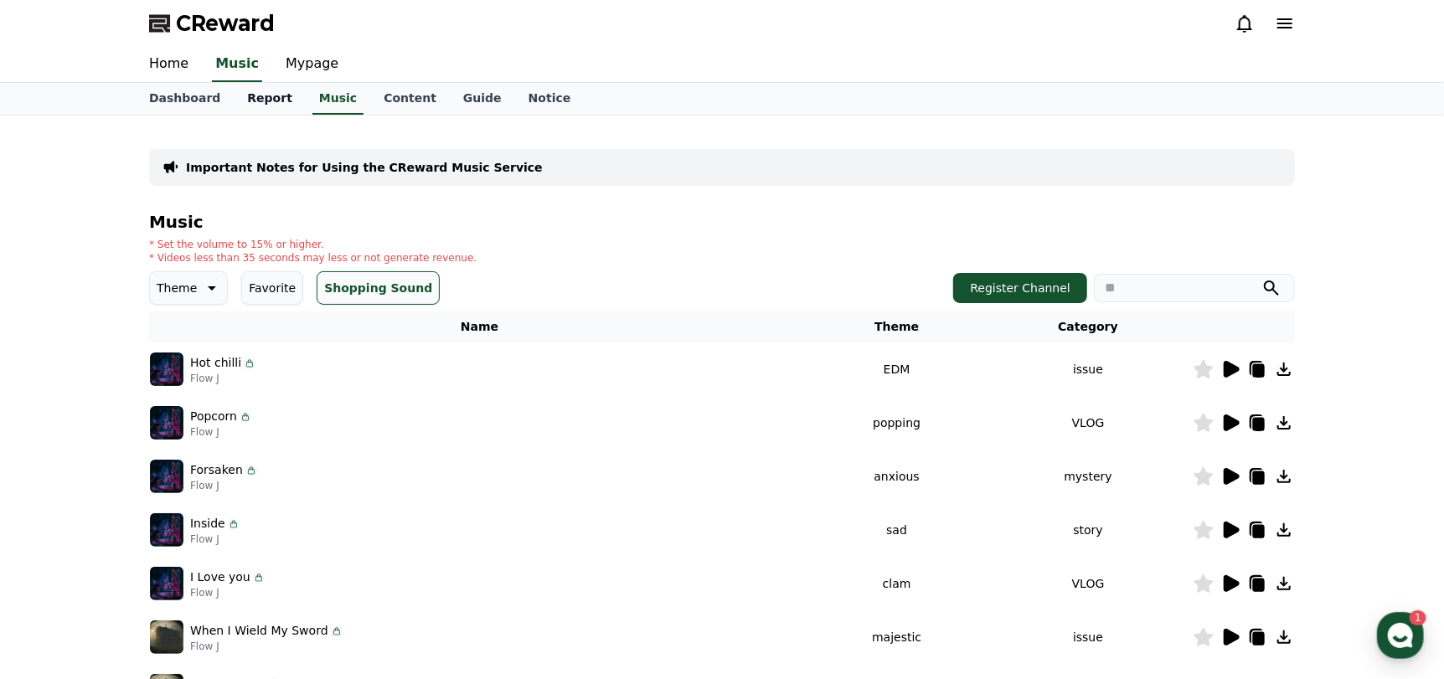
click at [266, 92] on link "Report" at bounding box center [270, 99] width 72 height 32
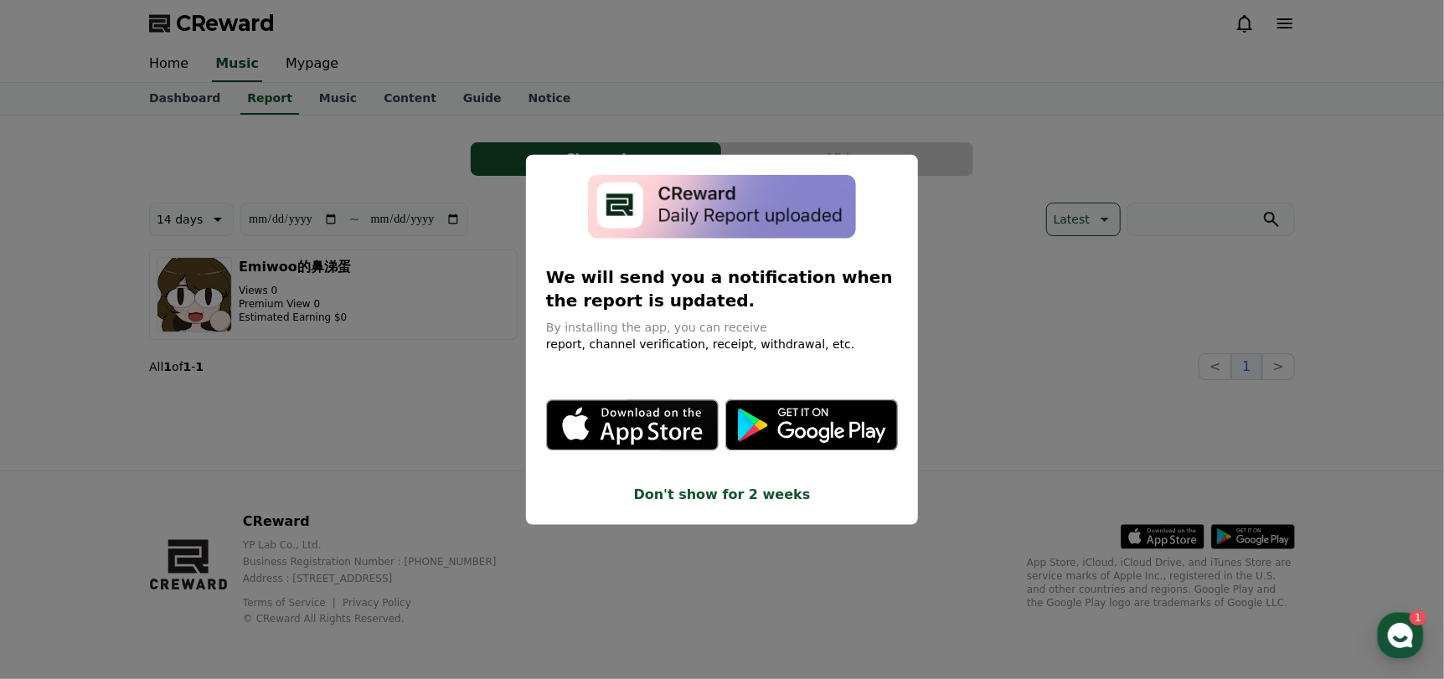
click at [201, 100] on button "close modal" at bounding box center [722, 339] width 1444 height 679
click at [182, 96] on link "Dashboard" at bounding box center [185, 99] width 98 height 32
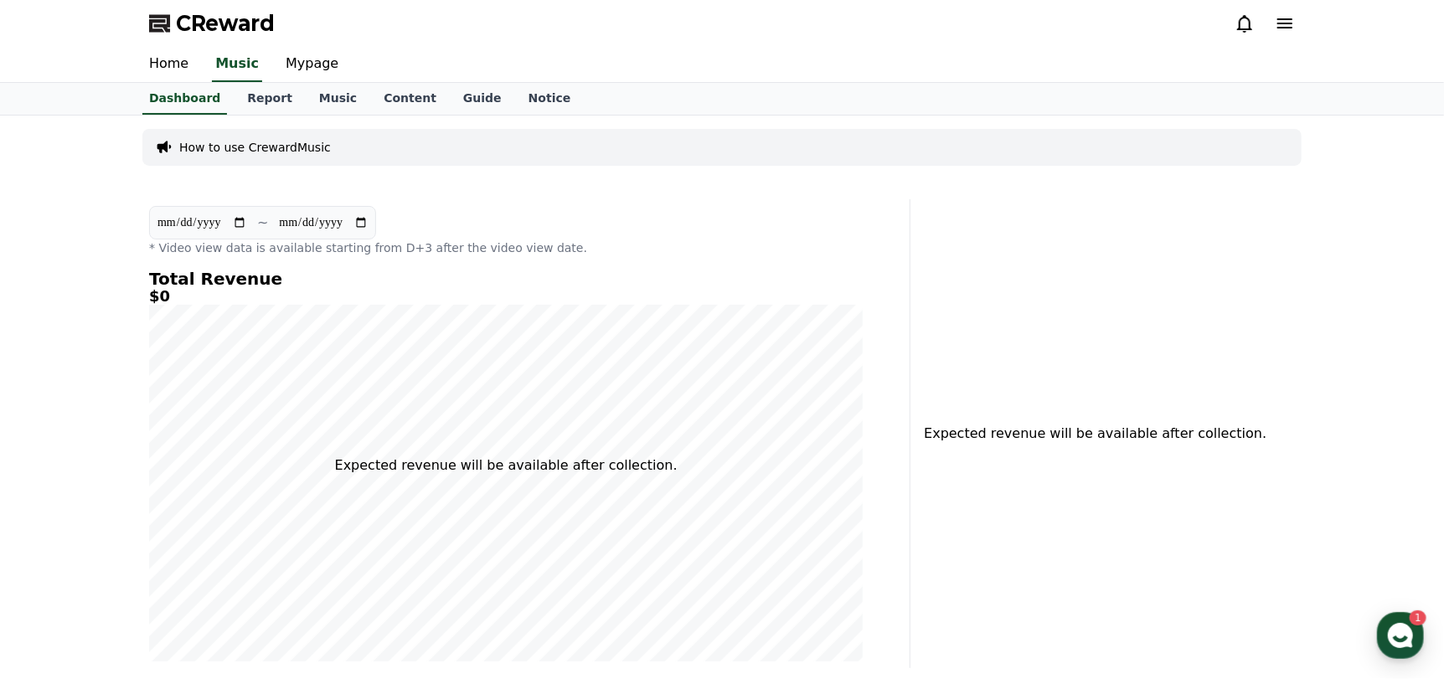
click at [163, 304] on div "**********" at bounding box center [722, 453] width 1444 height 675
